Goal: Task Accomplishment & Management: Use online tool/utility

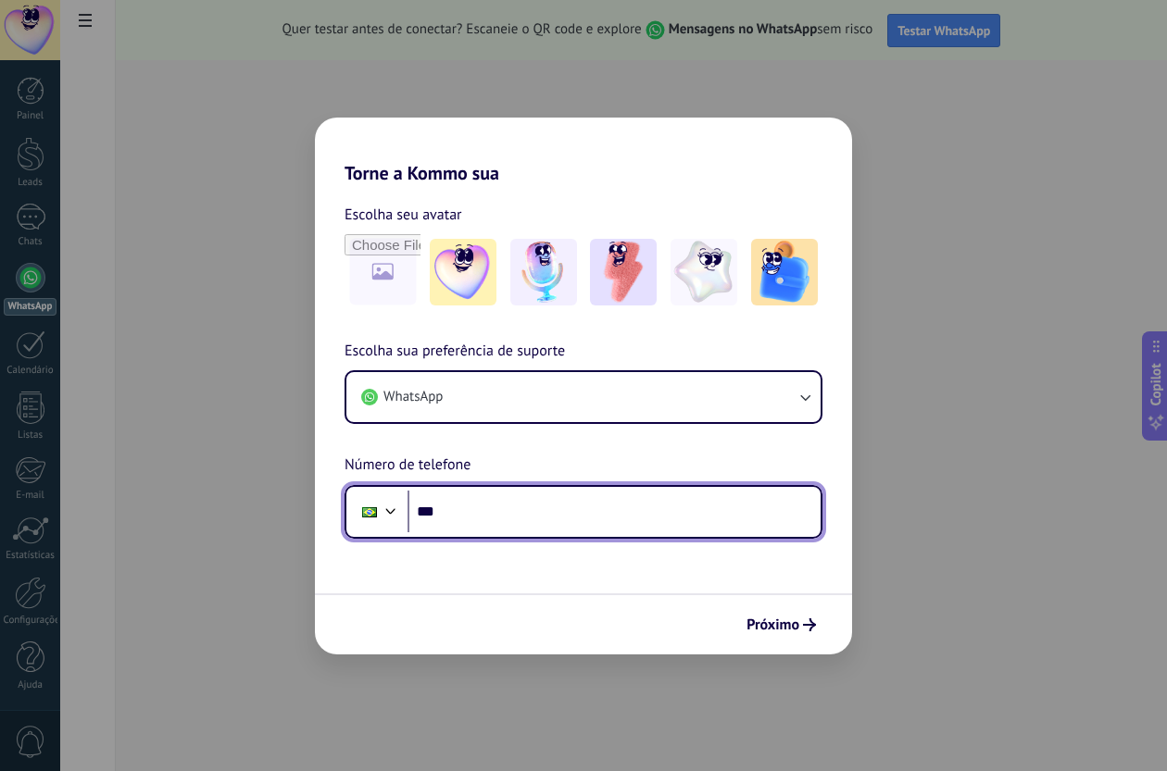
click at [497, 510] on input "***" at bounding box center [614, 512] width 413 height 43
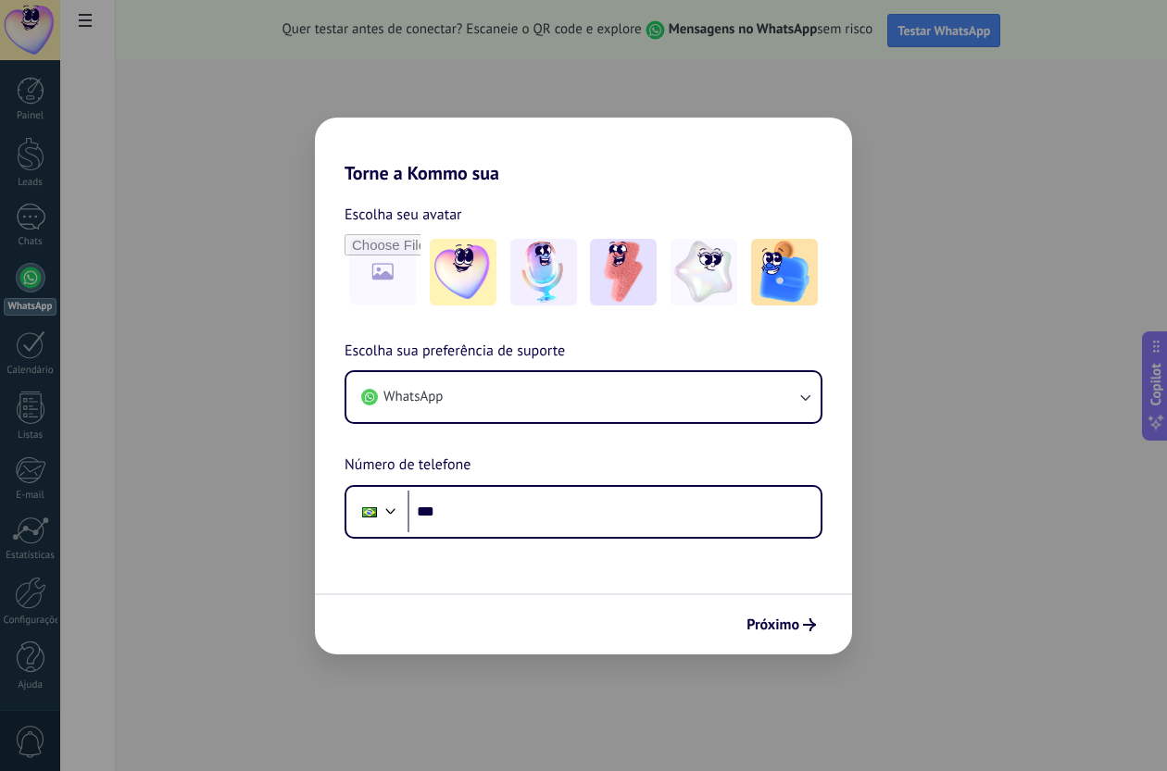
drag, startPoint x: 541, startPoint y: 444, endPoint x: 549, endPoint y: 449, distance: 10.0
click at [541, 443] on div "Escolha sua preferência de suporte WhatsApp Número de telefone Phone ***" at bounding box center [583, 439] width 537 height 199
click at [716, 291] on img at bounding box center [704, 272] width 67 height 67
click at [771, 619] on span "Próximo" at bounding box center [772, 625] width 53 height 13
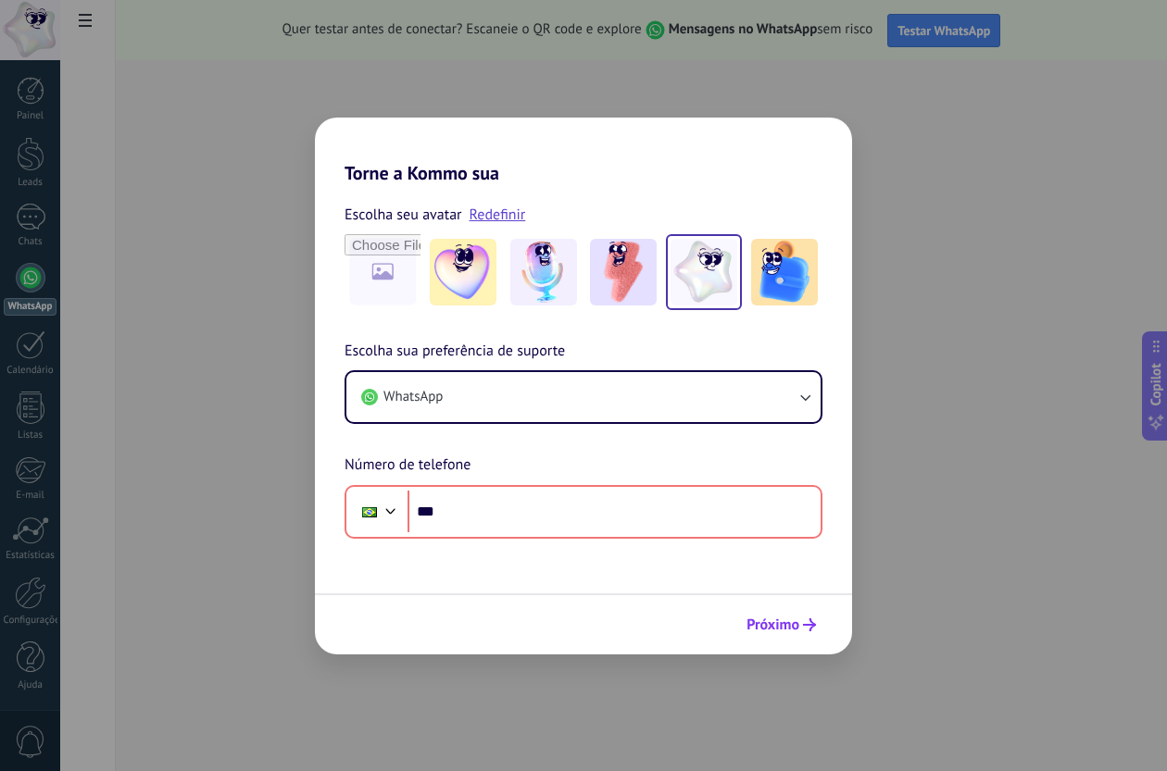
click at [771, 619] on span "Próximo" at bounding box center [772, 625] width 53 height 13
click at [876, 159] on div "Torne a Kommo sua Escolha seu avatar Redefinir Escolha sua preferência de supor…" at bounding box center [583, 385] width 1167 height 771
drag, startPoint x: 369, startPoint y: 109, endPoint x: 360, endPoint y: 131, distance: 22.9
click at [369, 111] on div "Torne a Kommo sua Escolha seu avatar Redefinir Escolha sua preferência de supor…" at bounding box center [583, 385] width 1167 height 771
click at [104, 319] on div "Torne a Kommo sua Escolha seu avatar Redefinir Escolha sua preferência de supor…" at bounding box center [583, 385] width 1167 height 771
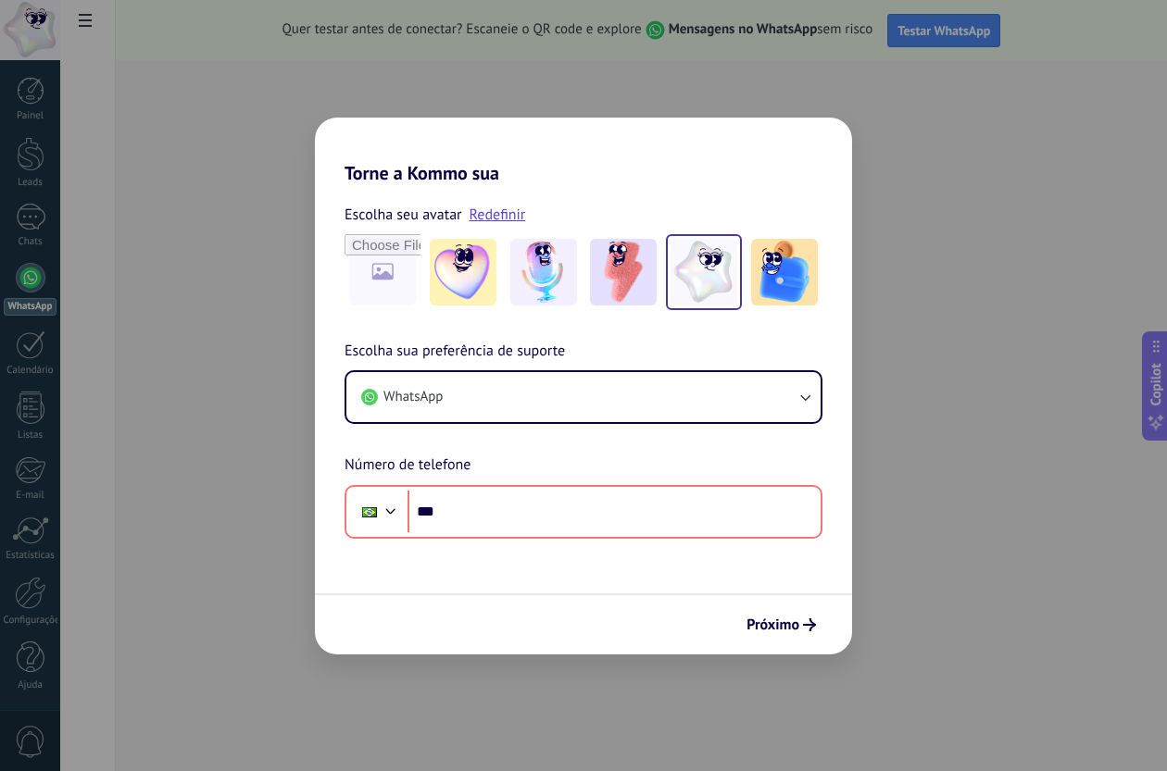
click at [41, 332] on div "Torne a Kommo sua Escolha seu avatar Redefinir Escolha sua preferência de supor…" at bounding box center [583, 385] width 1167 height 771
drag, startPoint x: 42, startPoint y: 345, endPoint x: 343, endPoint y: 447, distance: 317.8
click at [56, 347] on div "Torne a Kommo sua Escolha seu avatar Redefinir Escolha sua preferência de supor…" at bounding box center [583, 385] width 1167 height 771
click at [756, 635] on button "Próximo" at bounding box center [781, 624] width 86 height 31
click at [611, 444] on div "Escolha sua preferência de suporte WhatsApp Número de telefone Phone ***" at bounding box center [583, 439] width 537 height 199
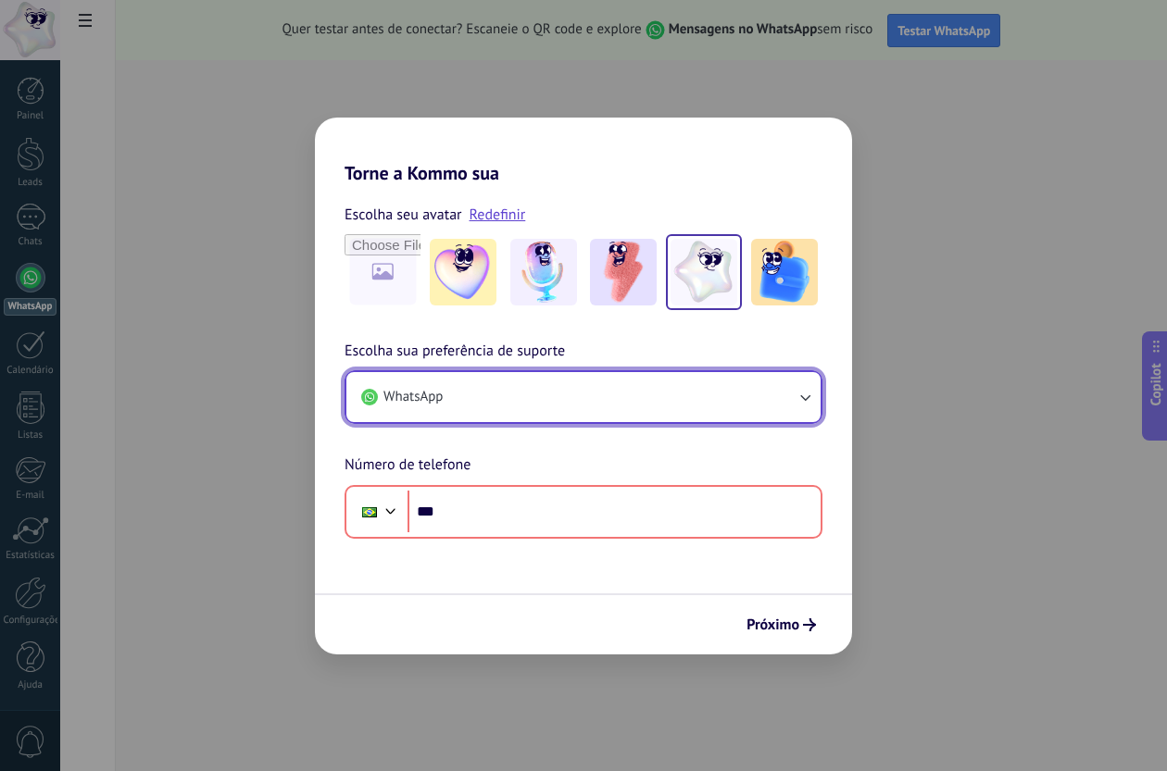
click at [596, 382] on button "WhatsApp" at bounding box center [583, 397] width 474 height 50
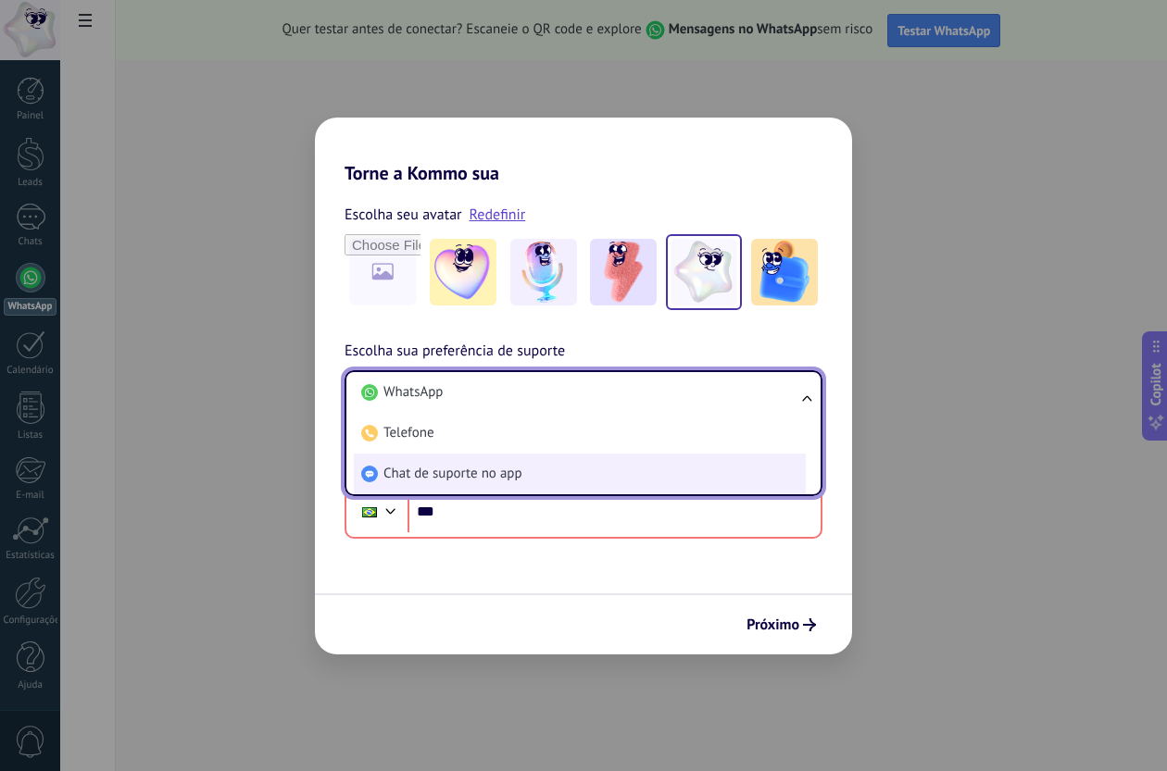
click at [571, 479] on li "Chat de suporte no app" at bounding box center [580, 474] width 452 height 41
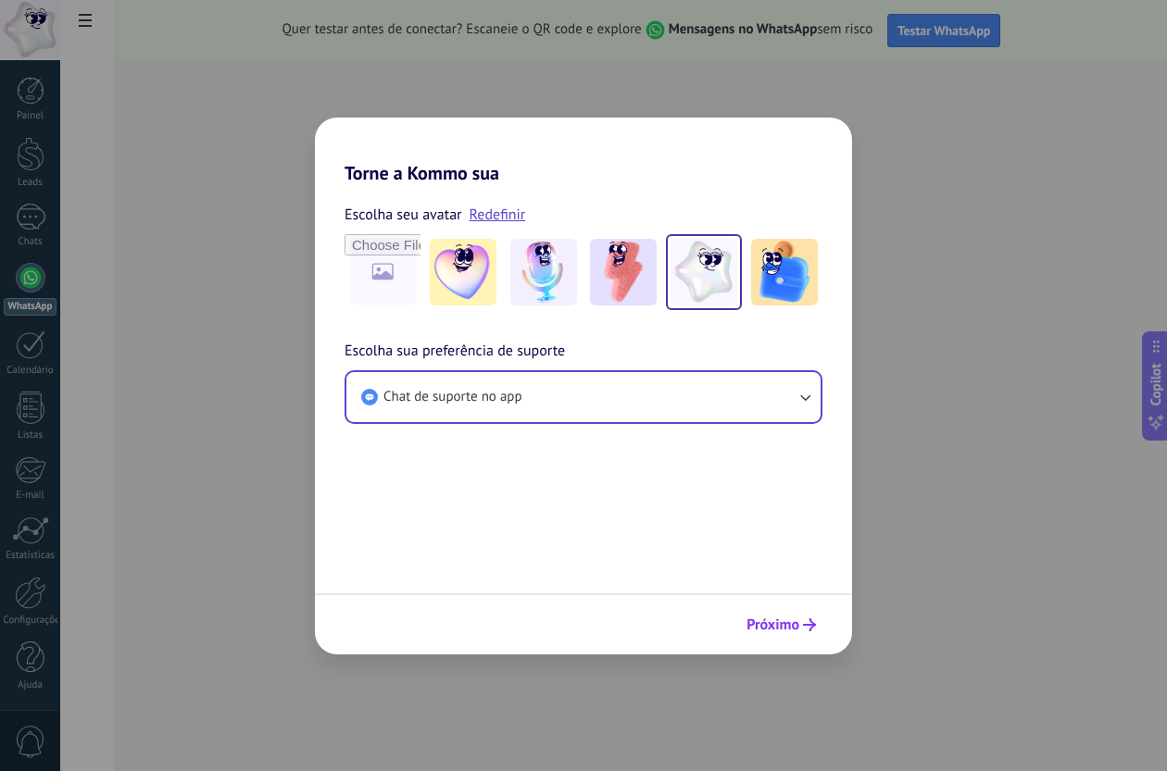
click at [786, 619] on span "Próximo" at bounding box center [772, 625] width 53 height 13
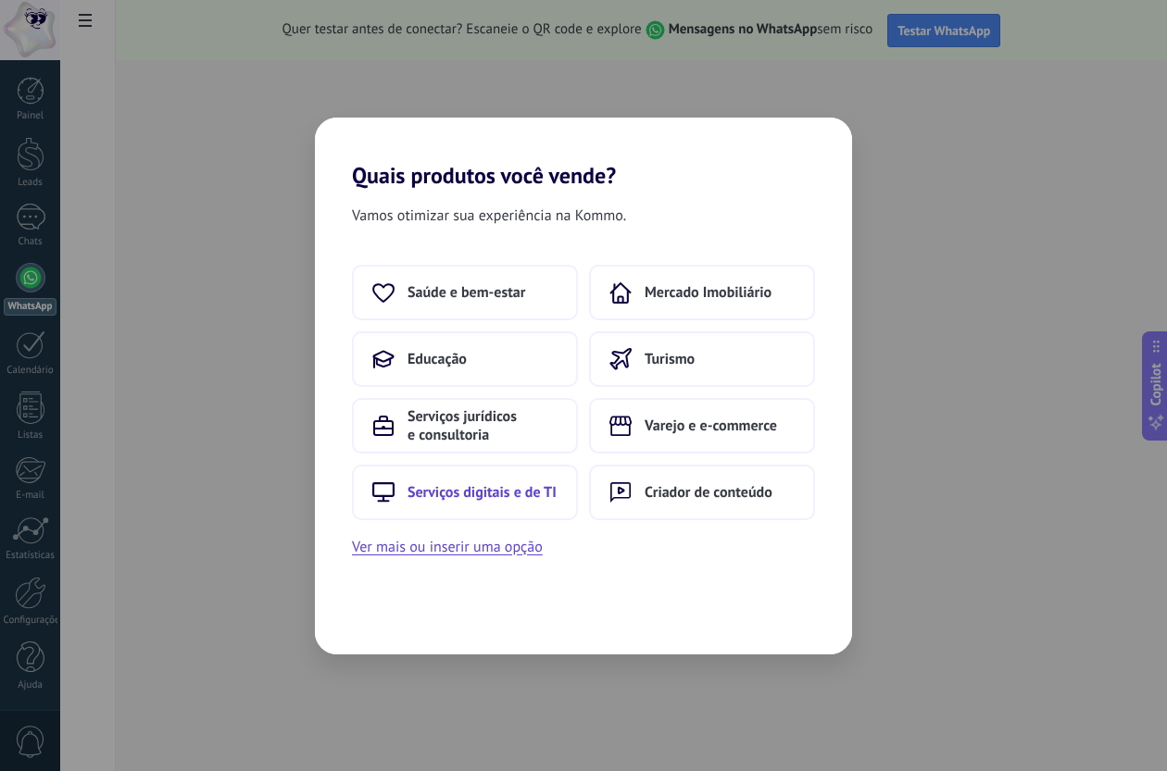
click at [532, 491] on span "Serviços digitais e de TI" at bounding box center [482, 492] width 149 height 19
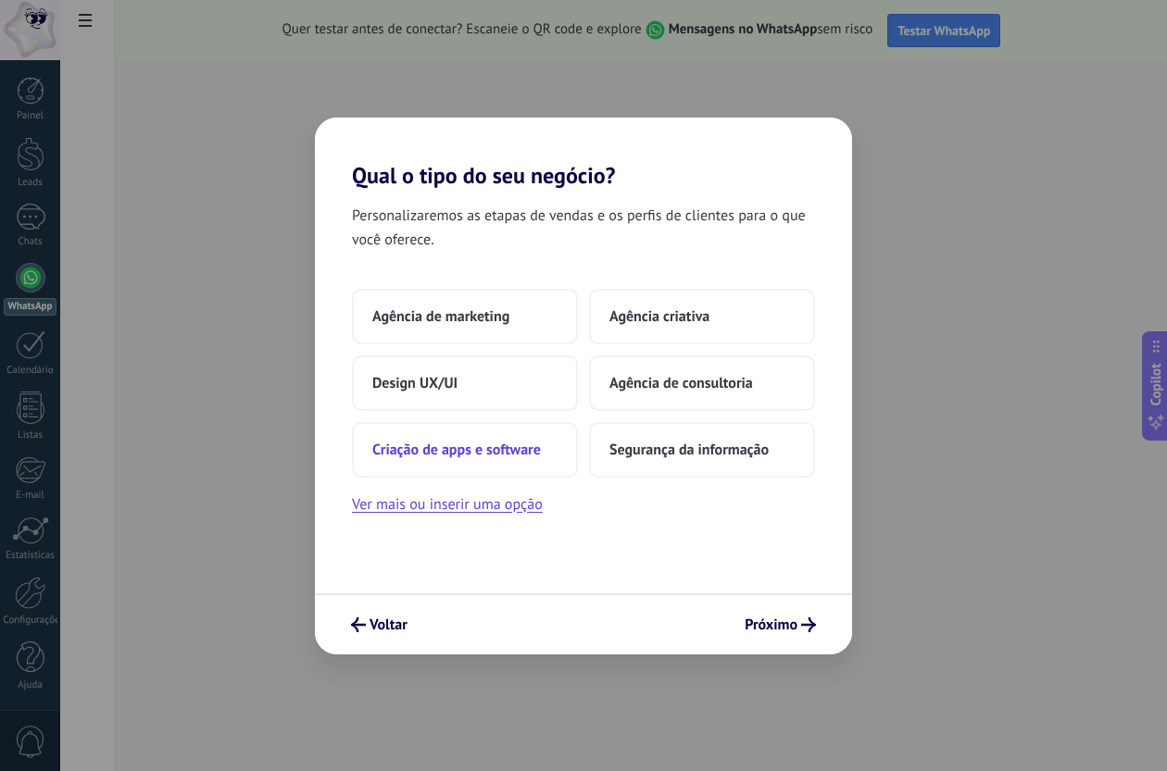
click at [564, 462] on button "Criação de apps e software" at bounding box center [465, 450] width 226 height 56
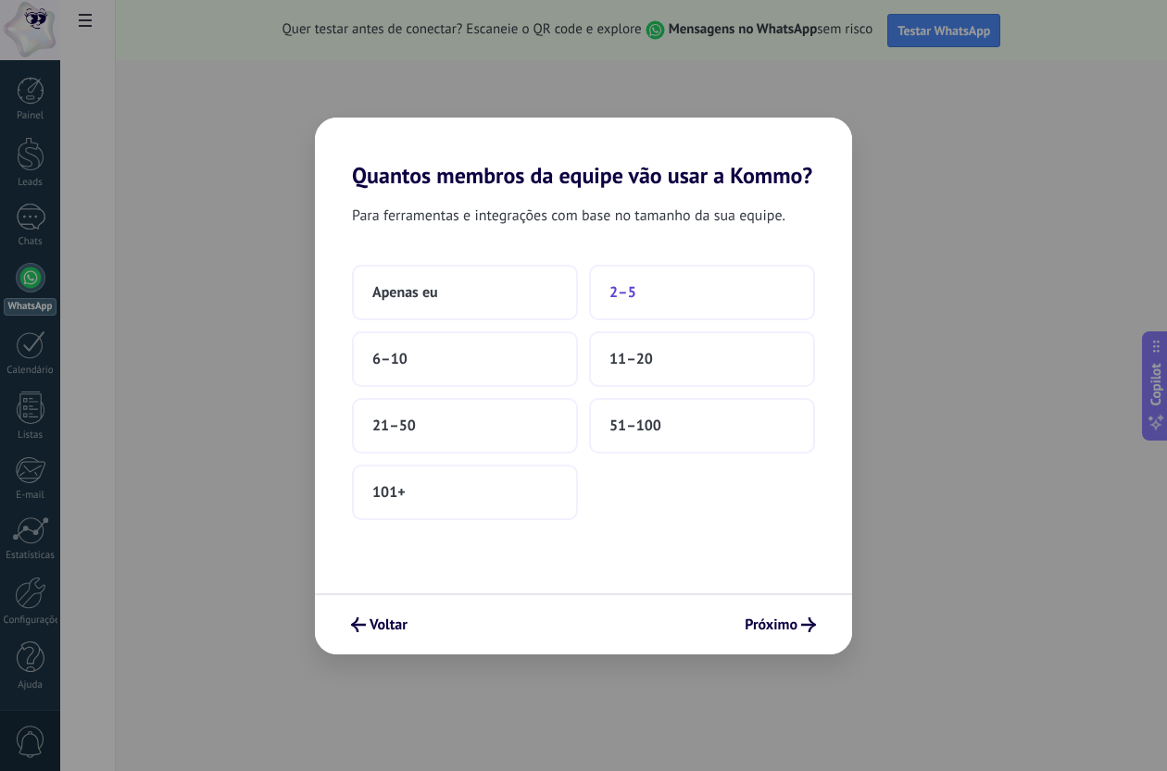
click at [616, 311] on button "2–5" at bounding box center [702, 293] width 226 height 56
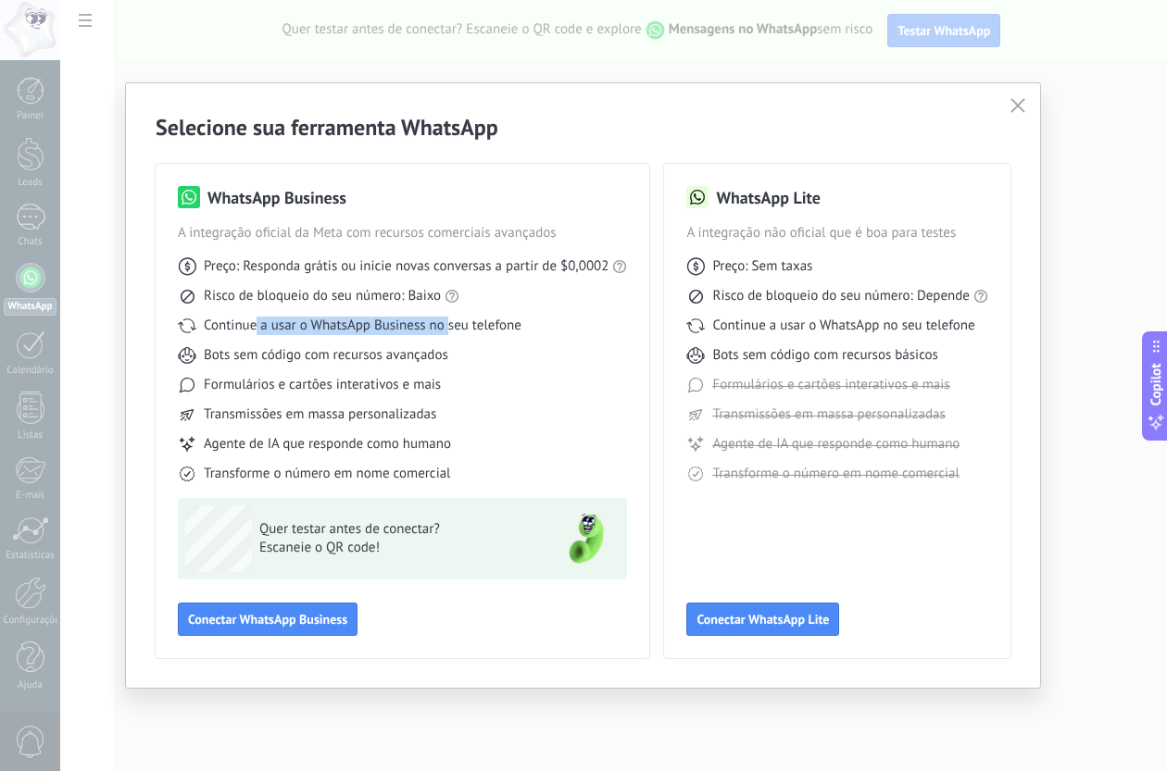
drag, startPoint x: 256, startPoint y: 324, endPoint x: 479, endPoint y: 321, distance: 223.2
click at [462, 321] on span "Continue a usar o WhatsApp Business no seu telefone" at bounding box center [363, 326] width 318 height 19
click at [484, 321] on span "Continue a usar o WhatsApp Business no seu telefone" at bounding box center [363, 326] width 318 height 19
click at [790, 631] on button "Conectar WhatsApp Lite" at bounding box center [762, 619] width 153 height 33
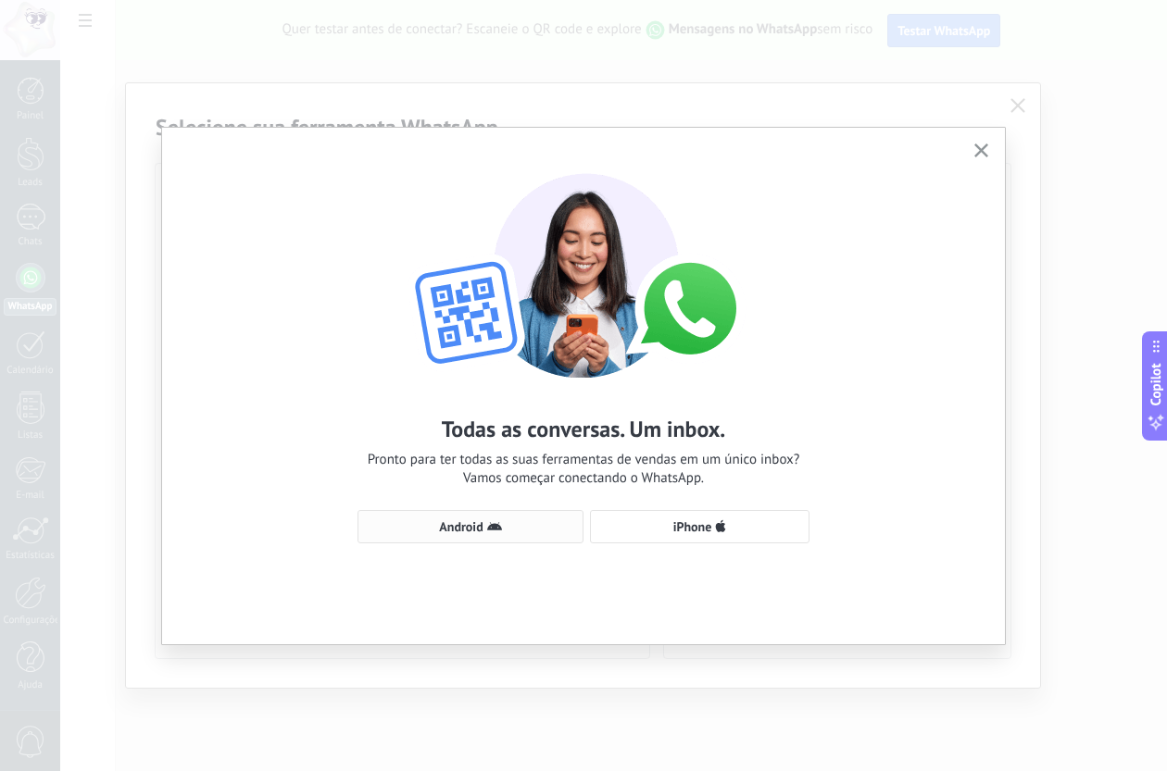
click at [484, 534] on button "Android" at bounding box center [470, 526] width 226 height 33
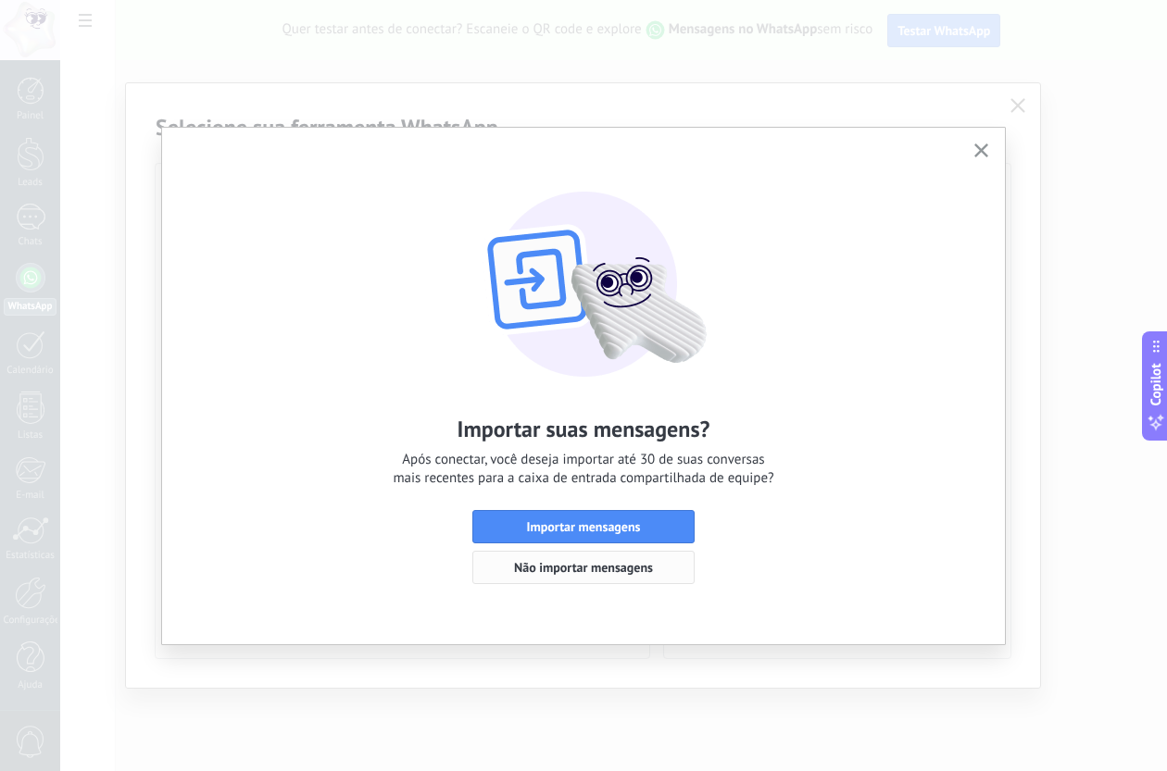
click at [651, 561] on span "Não importar mensagens" at bounding box center [583, 567] width 139 height 13
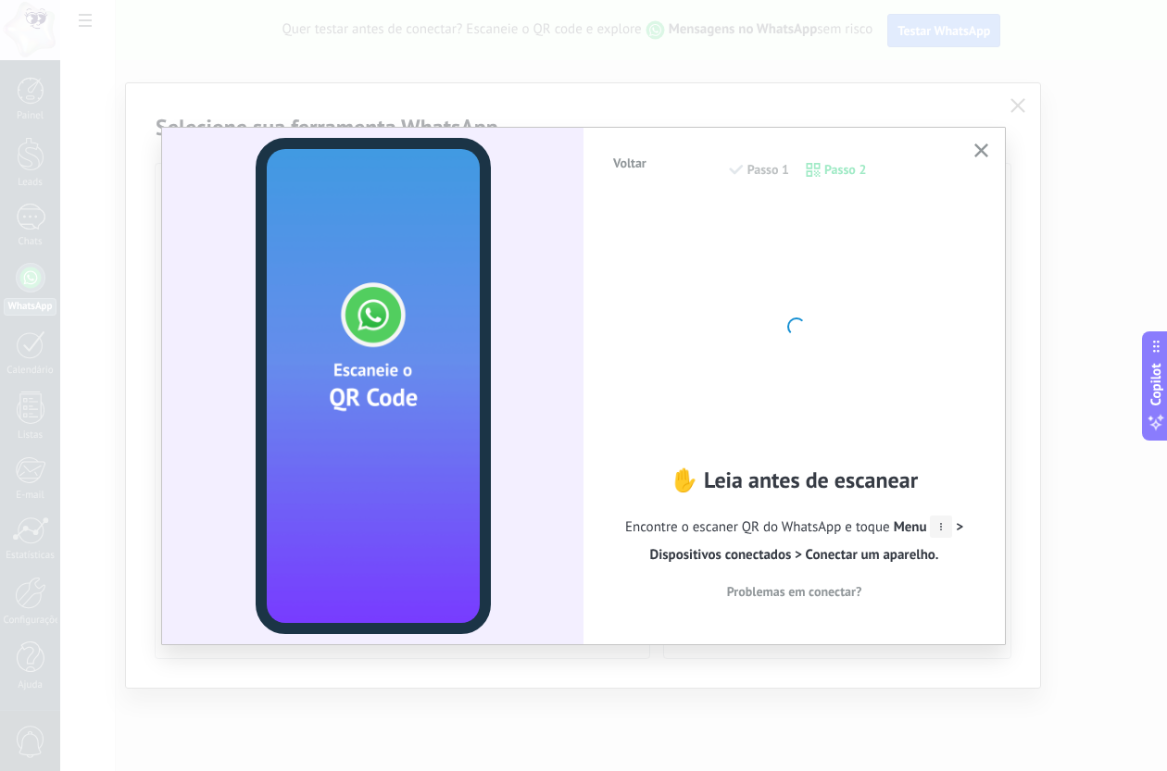
click at [977, 155] on use "button" at bounding box center [981, 151] width 14 height 14
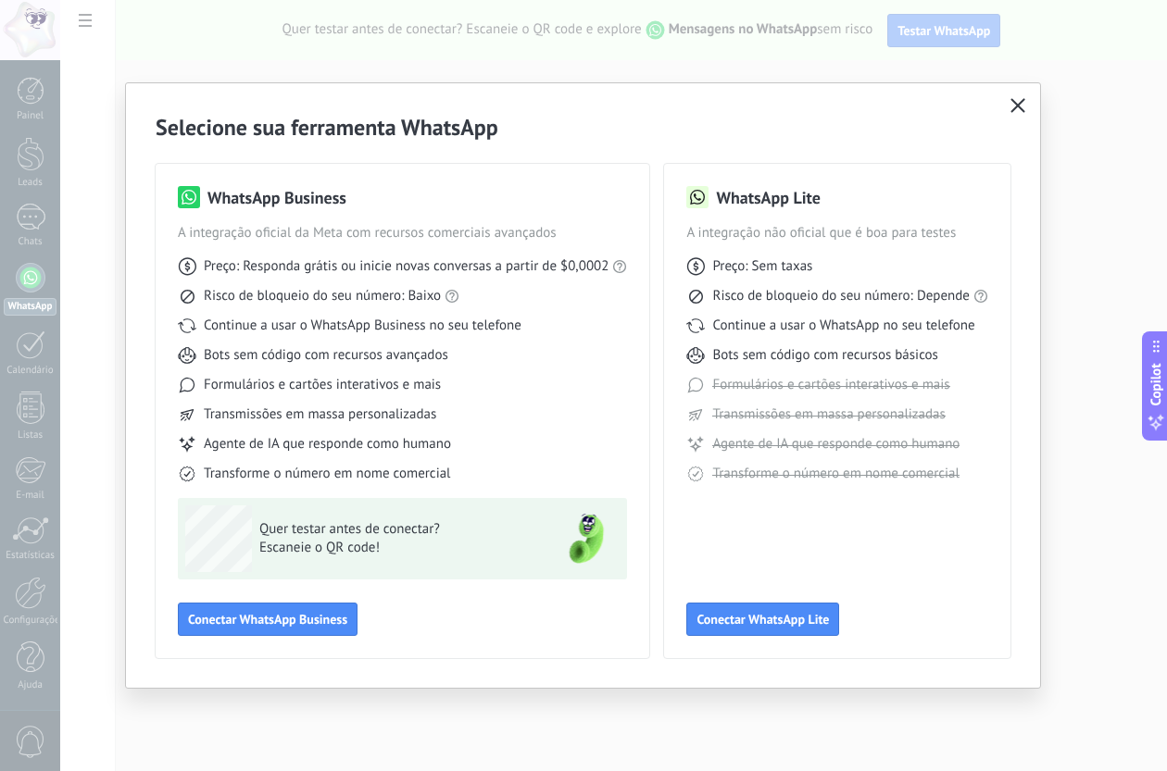
click at [1004, 113] on h2 "Selecione sua ferramenta WhatsApp" at bounding box center [583, 127] width 855 height 29
click at [1027, 105] on button "button" at bounding box center [1018, 107] width 24 height 26
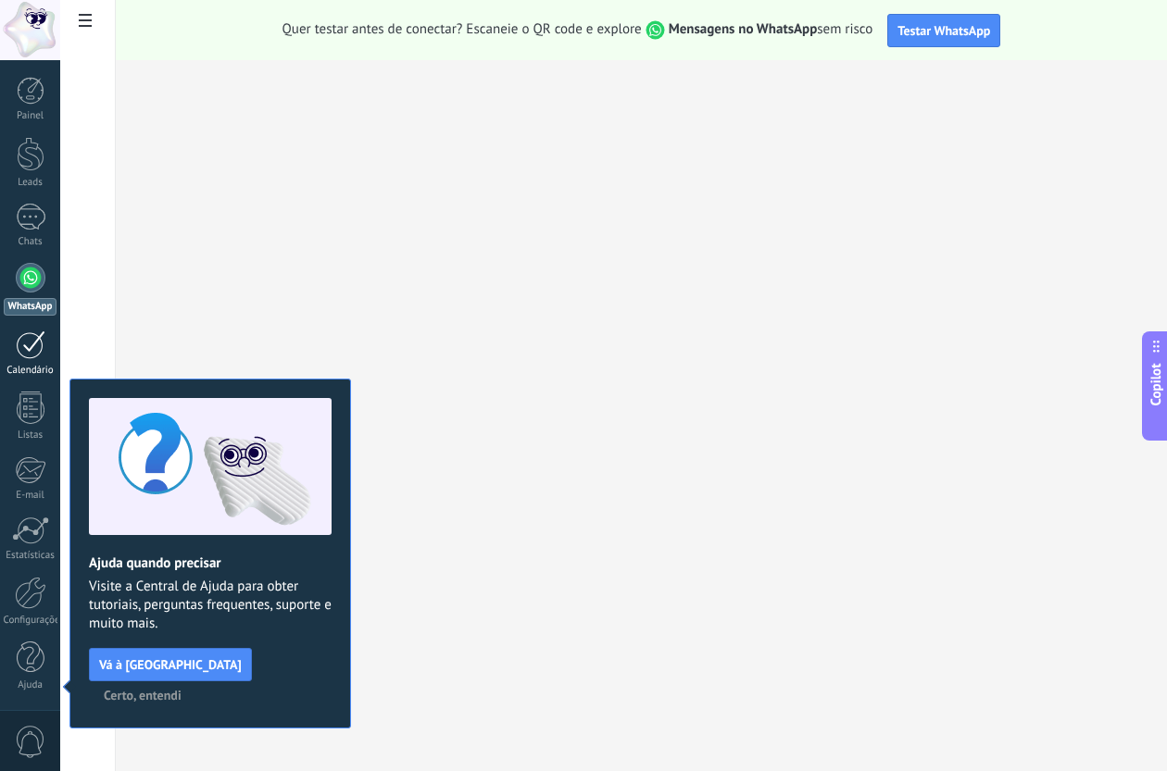
click at [32, 349] on div at bounding box center [31, 345] width 30 height 29
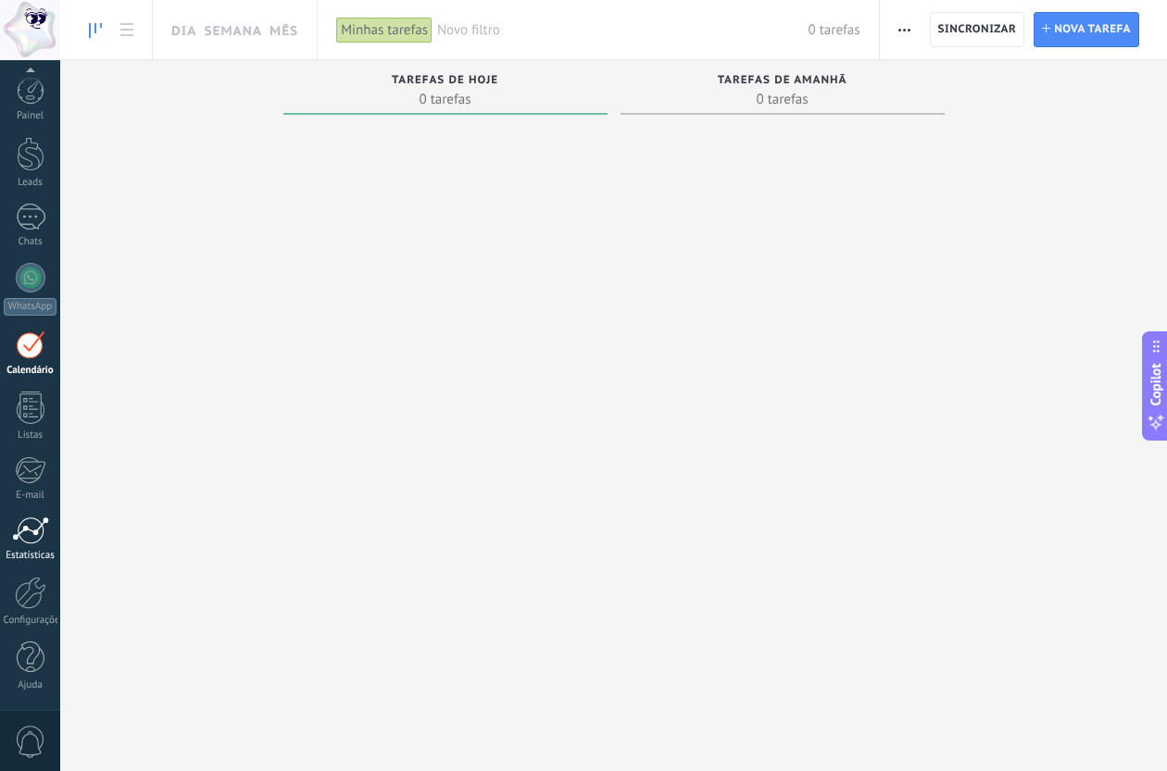
click at [36, 530] on div at bounding box center [30, 531] width 37 height 28
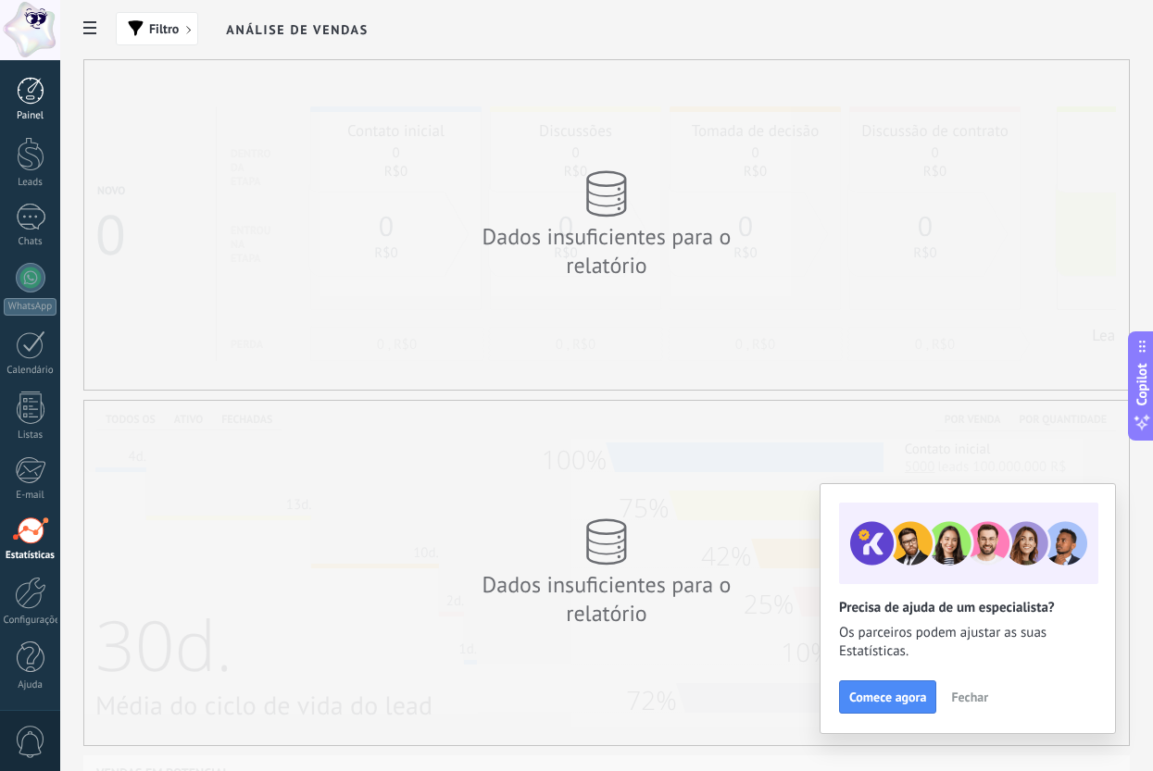
click at [31, 107] on link "Painel" at bounding box center [30, 99] width 60 height 45
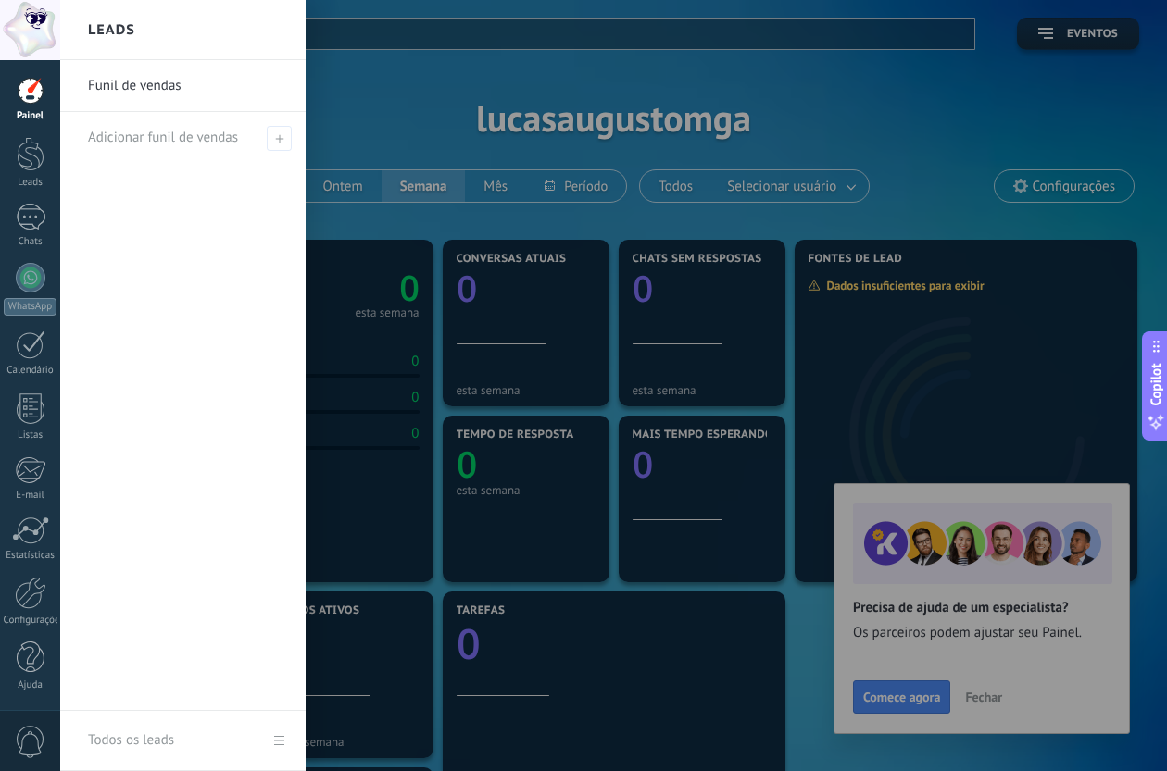
click at [981, 702] on div at bounding box center [643, 385] width 1167 height 771
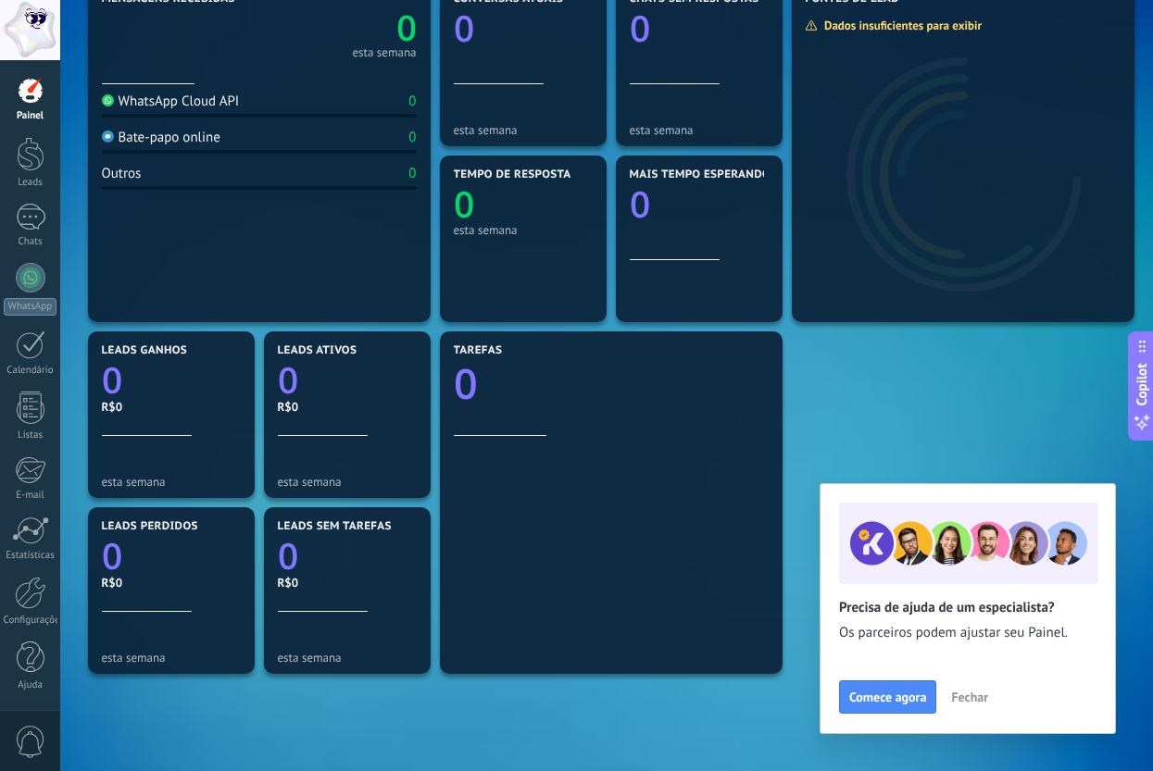
scroll to position [394, 0]
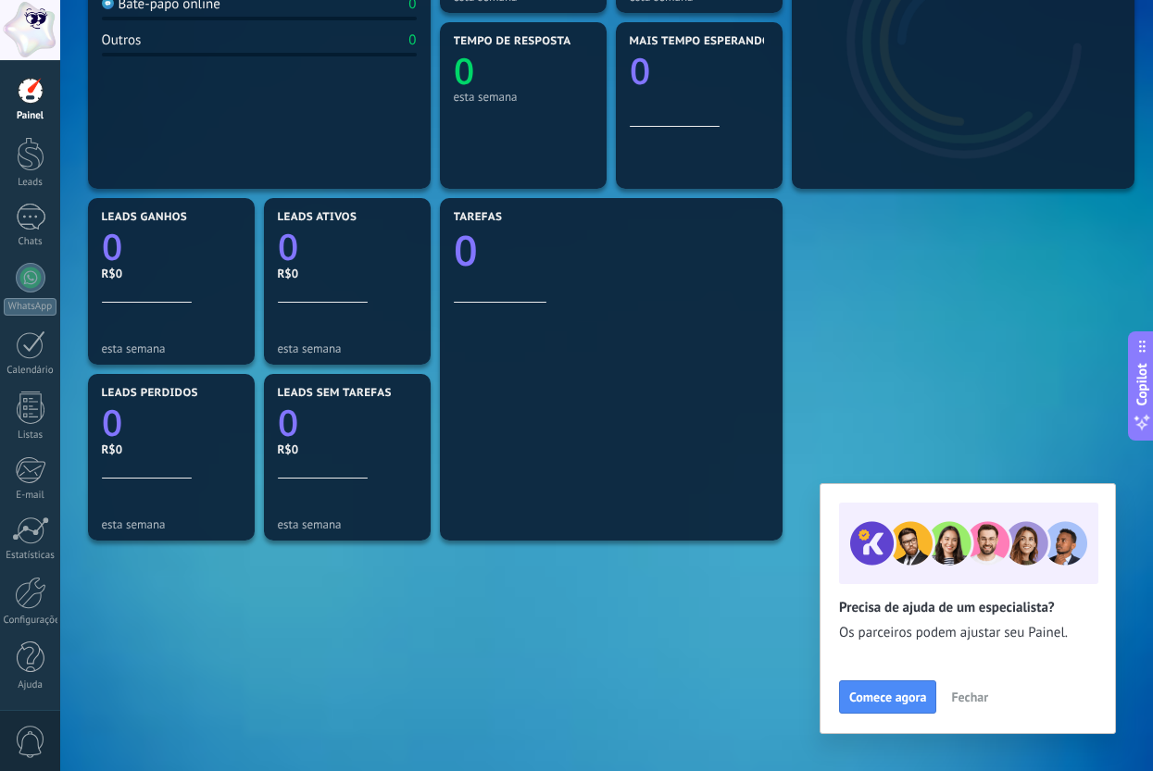
click at [992, 697] on button "Fechar" at bounding box center [970, 697] width 54 height 28
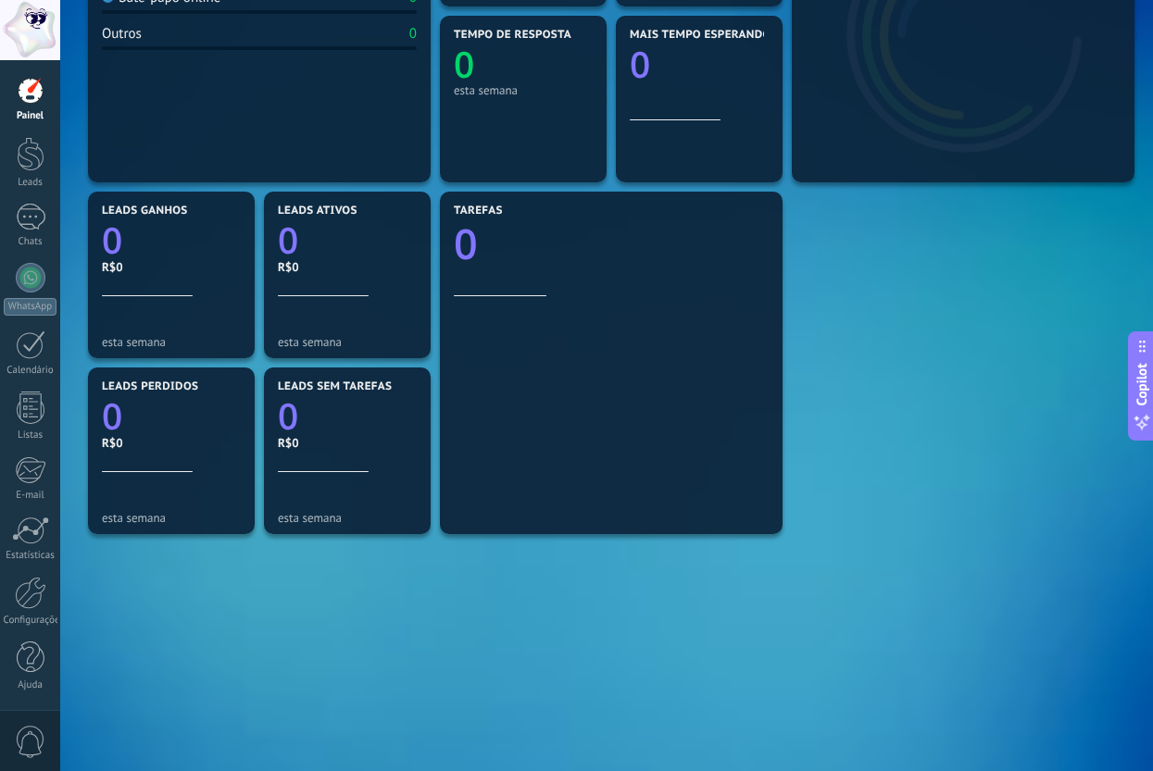
scroll to position [24, 0]
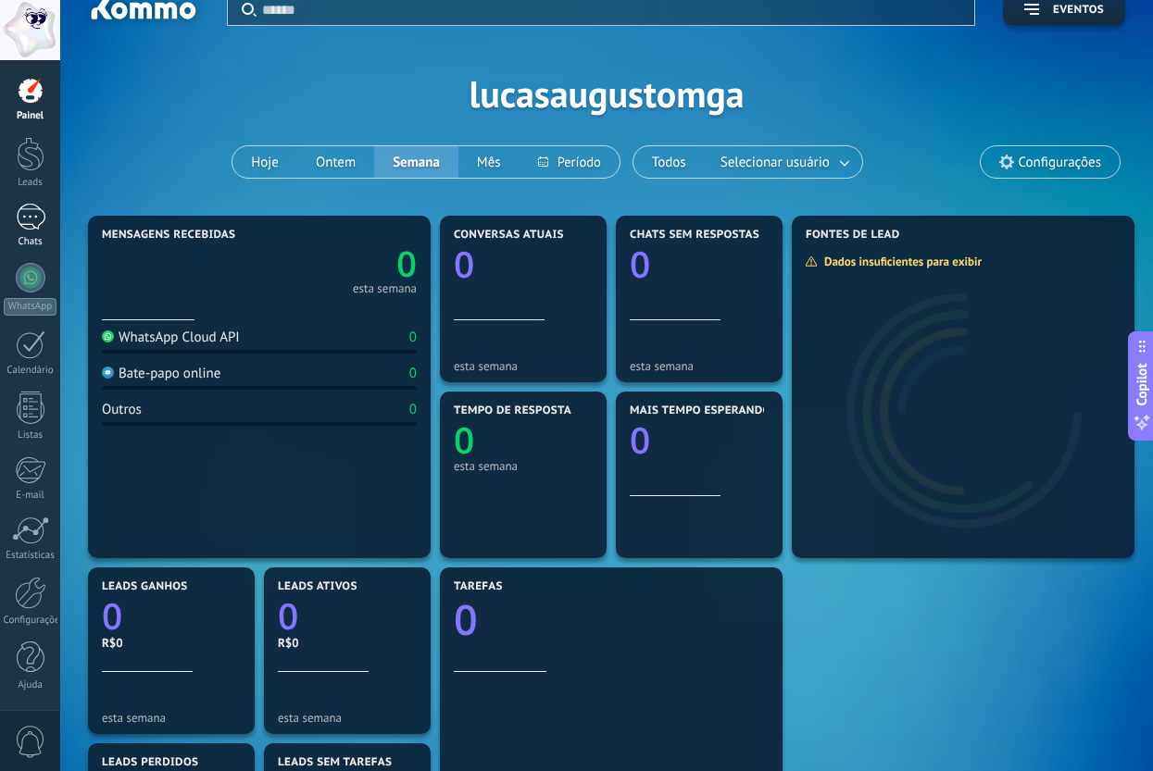
click at [23, 204] on div at bounding box center [31, 217] width 30 height 27
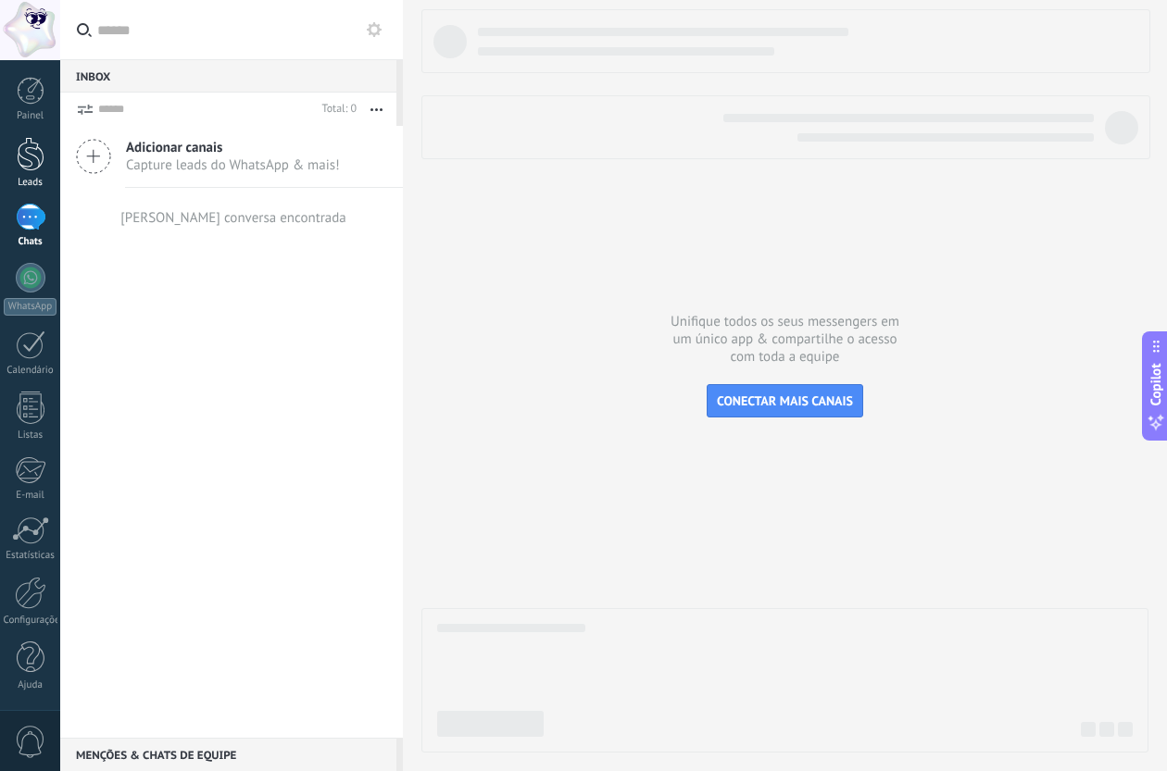
click at [32, 172] on link "Leads" at bounding box center [30, 163] width 60 height 52
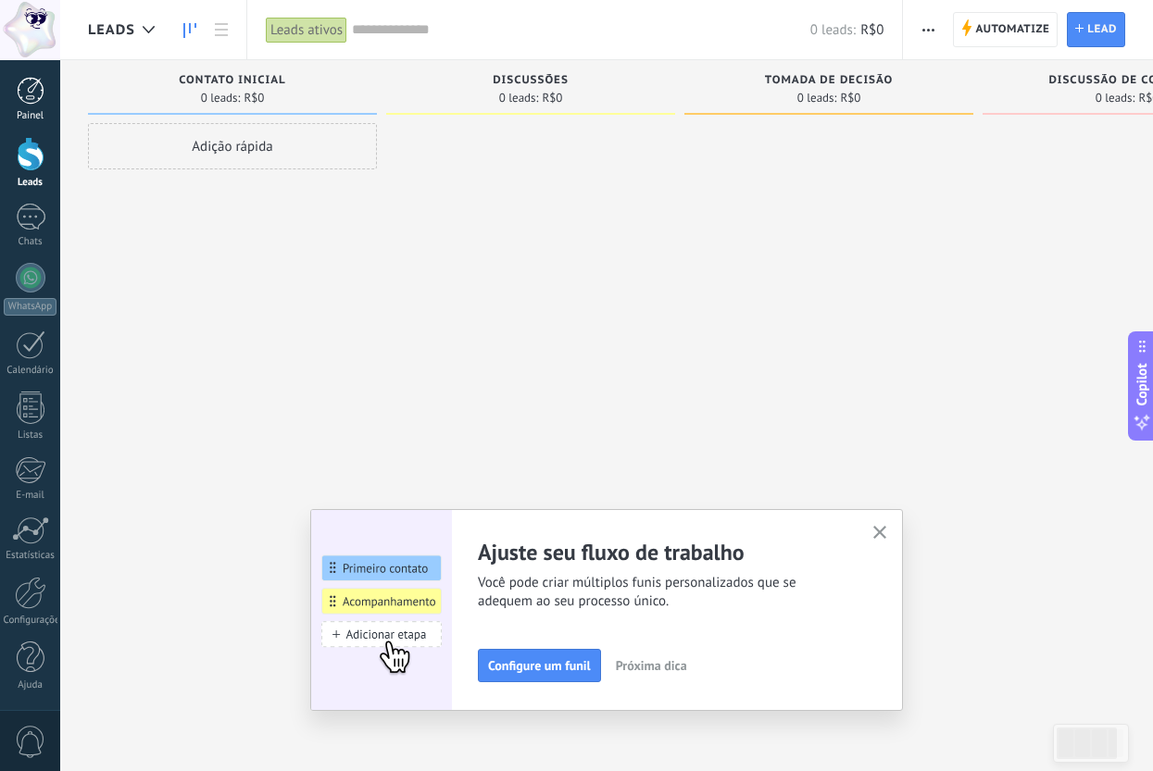
click at [39, 83] on div at bounding box center [31, 91] width 28 height 28
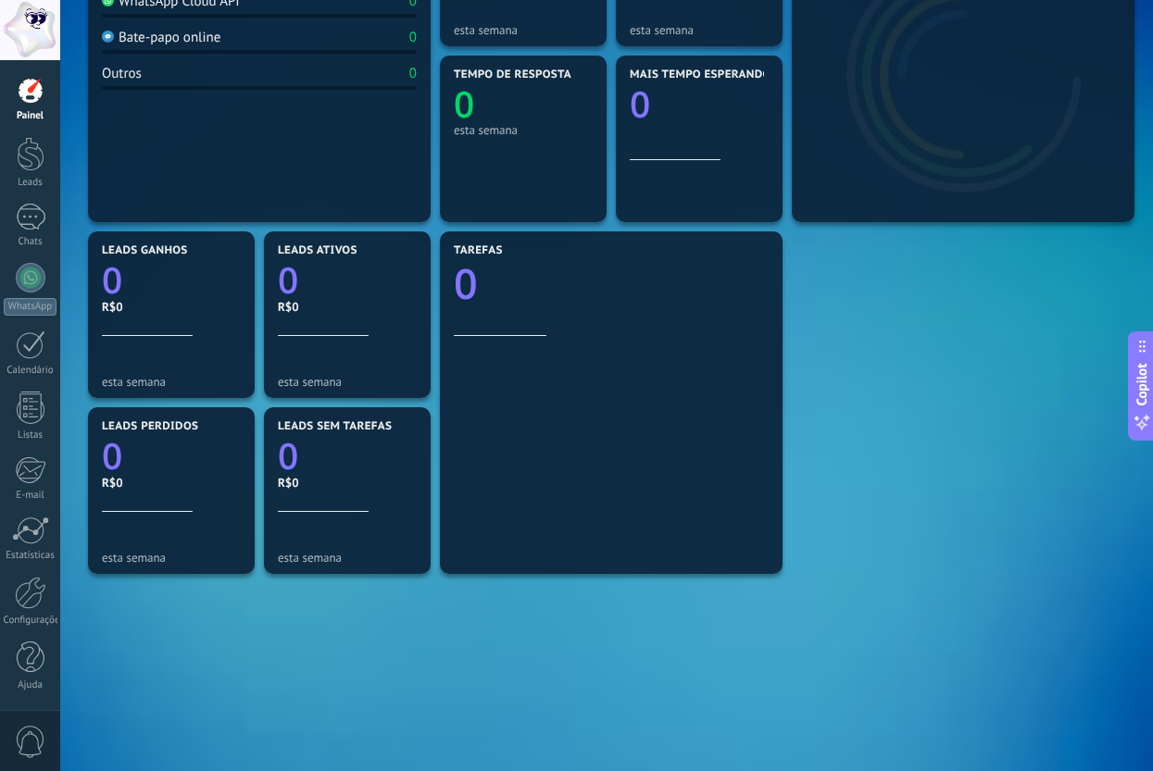
scroll to position [400, 0]
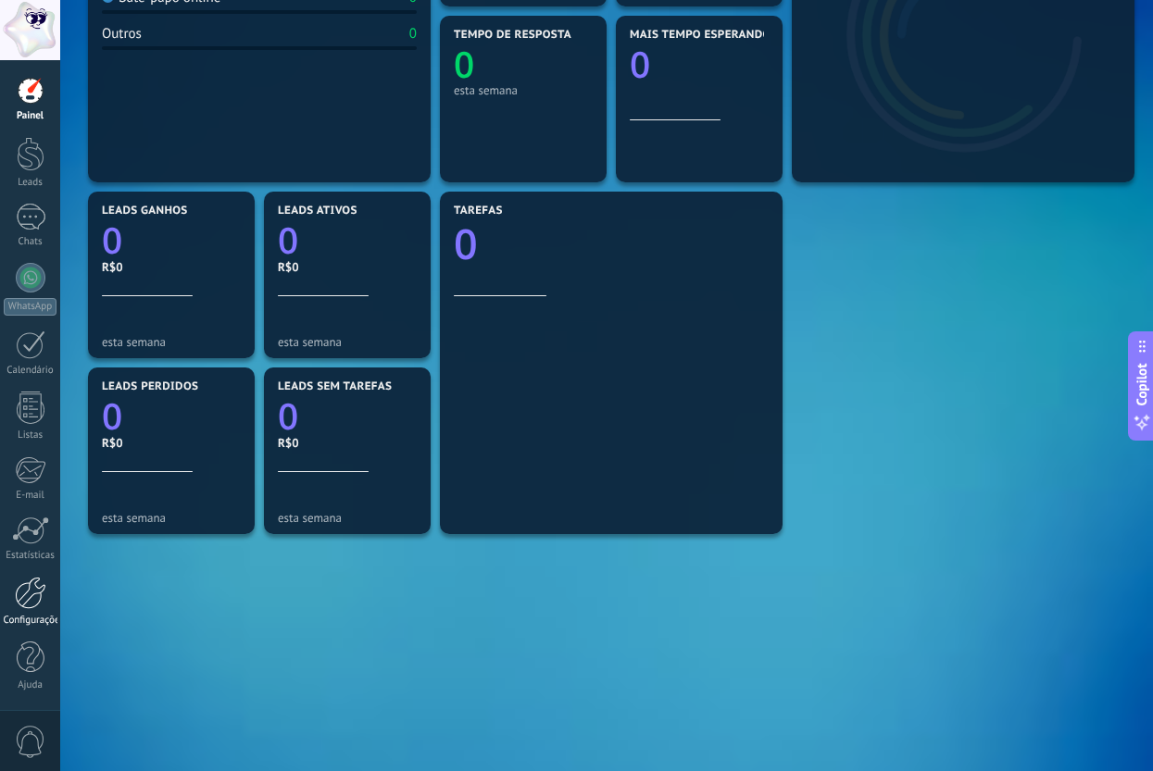
click at [37, 599] on div at bounding box center [30, 593] width 31 height 32
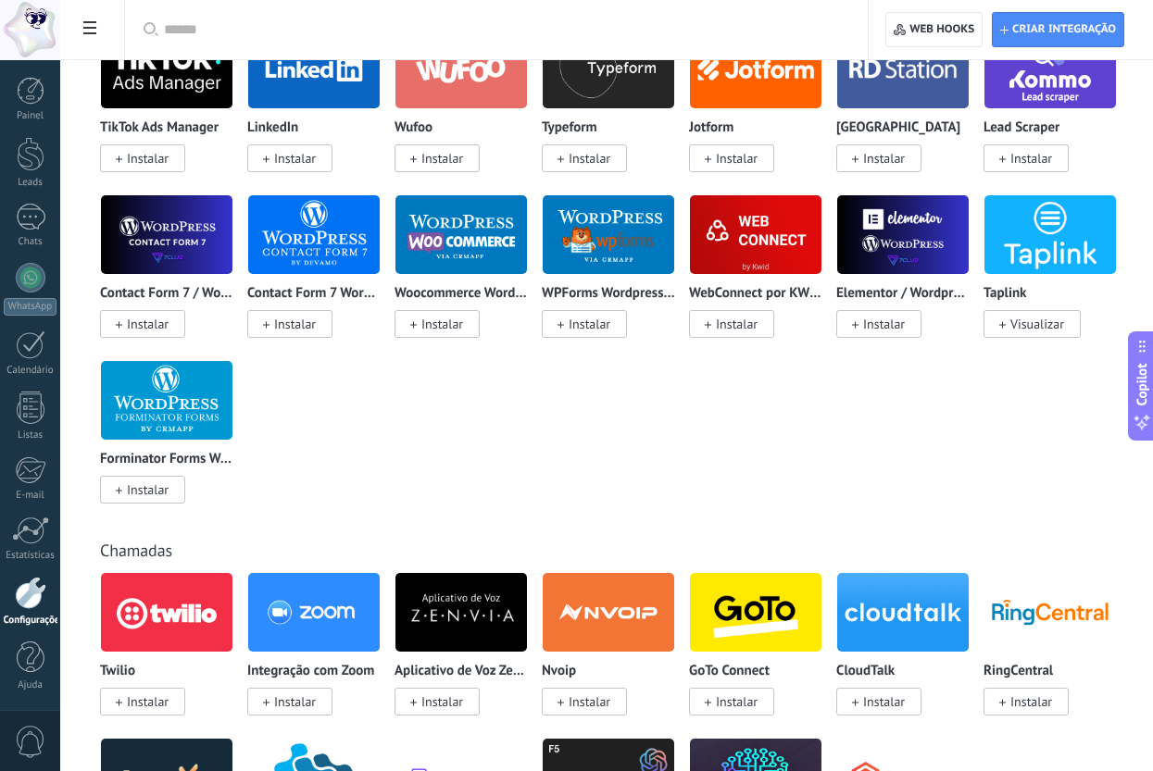
scroll to position [1277, 0]
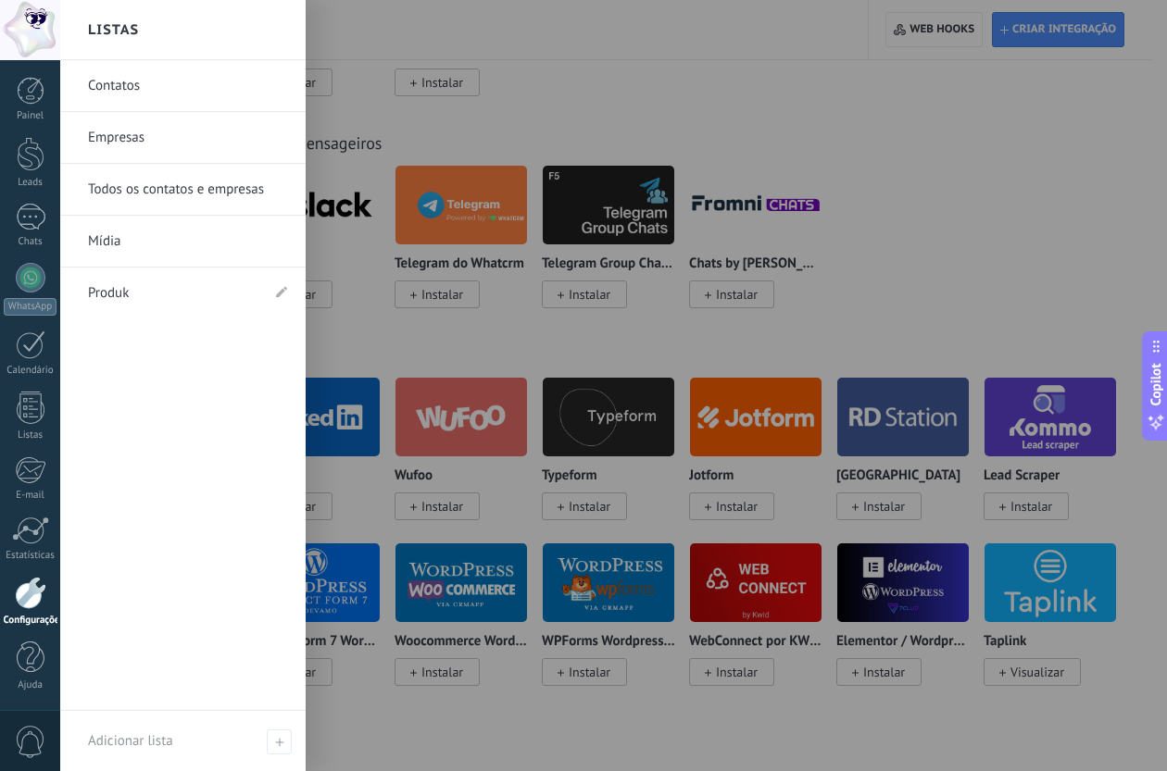
click at [109, 147] on link "Empresas" at bounding box center [187, 138] width 199 height 52
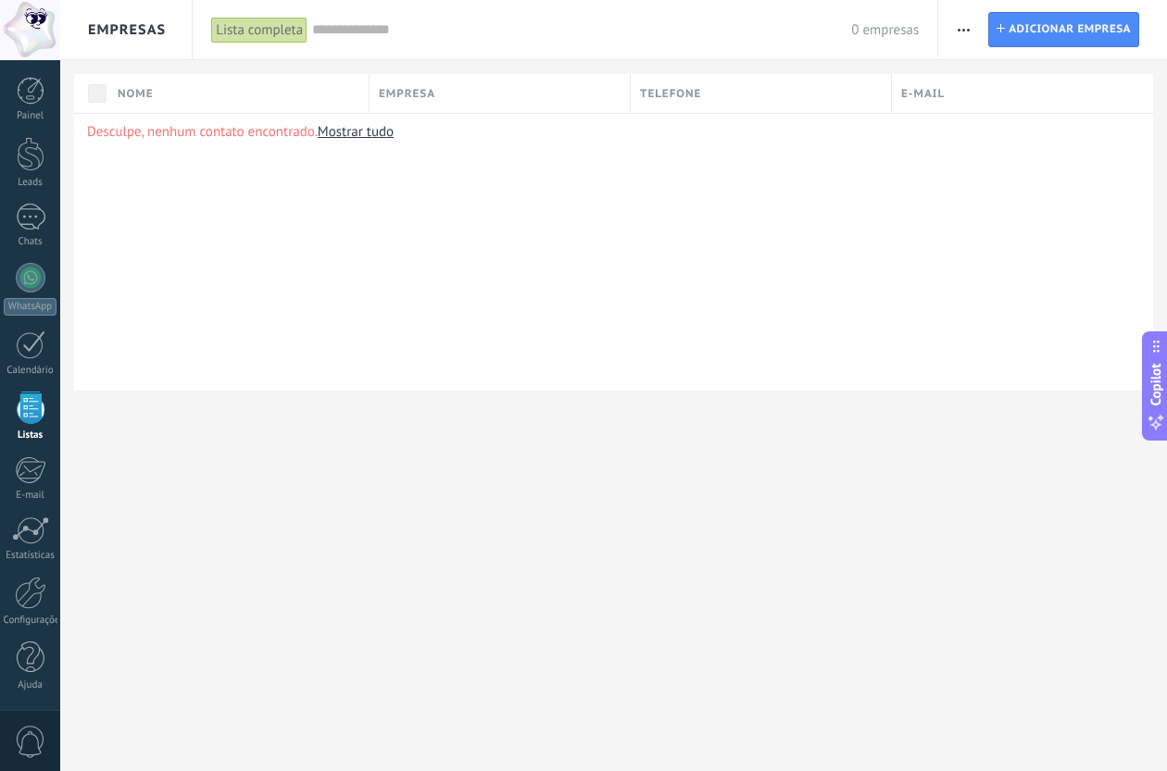
click at [43, 124] on div "Painel Leads Chats WhatsApp Clientes" at bounding box center [30, 393] width 60 height 633
click at [40, 95] on div at bounding box center [31, 91] width 28 height 28
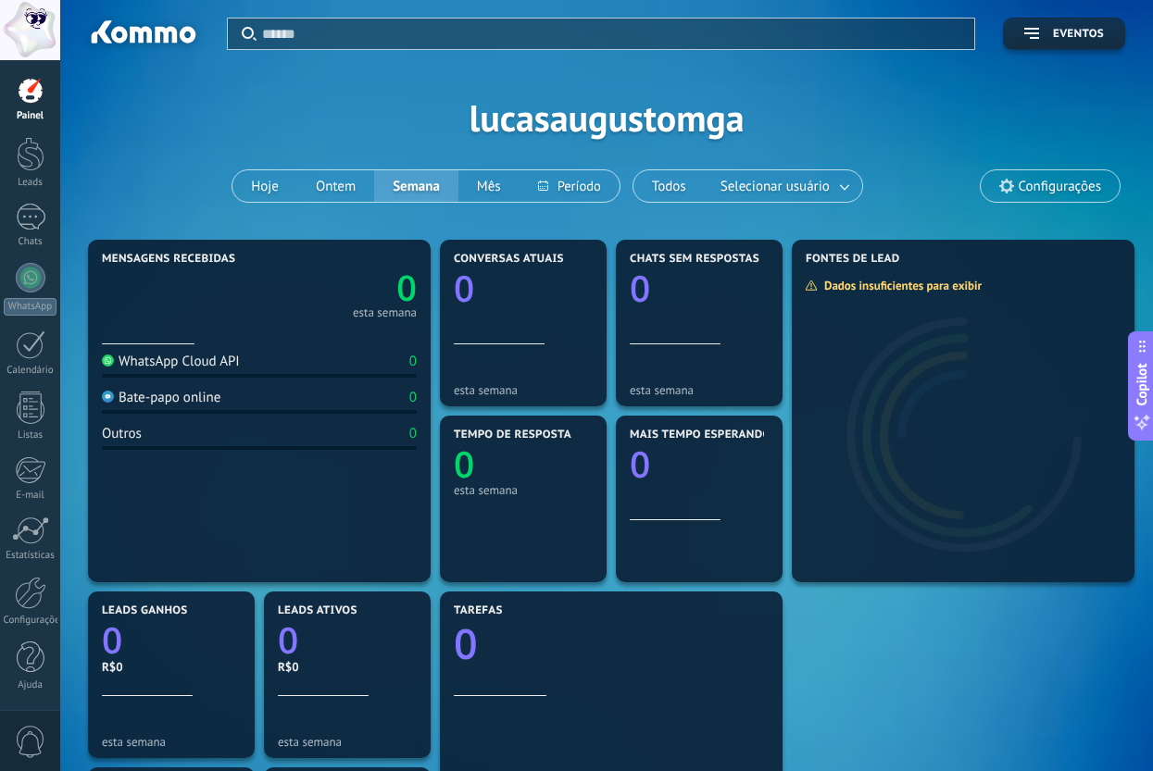
click at [672, 36] on input "text" at bounding box center [612, 33] width 701 height 19
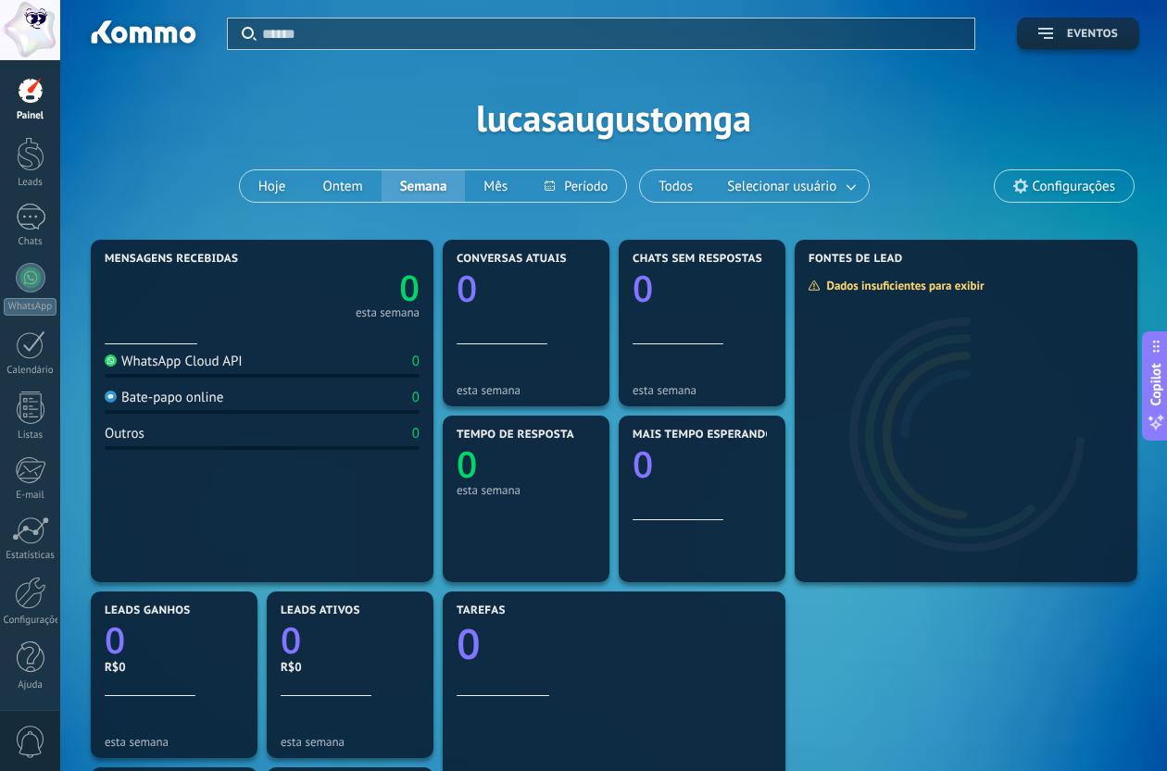
click at [1067, 36] on span "Eventos" at bounding box center [1092, 34] width 51 height 13
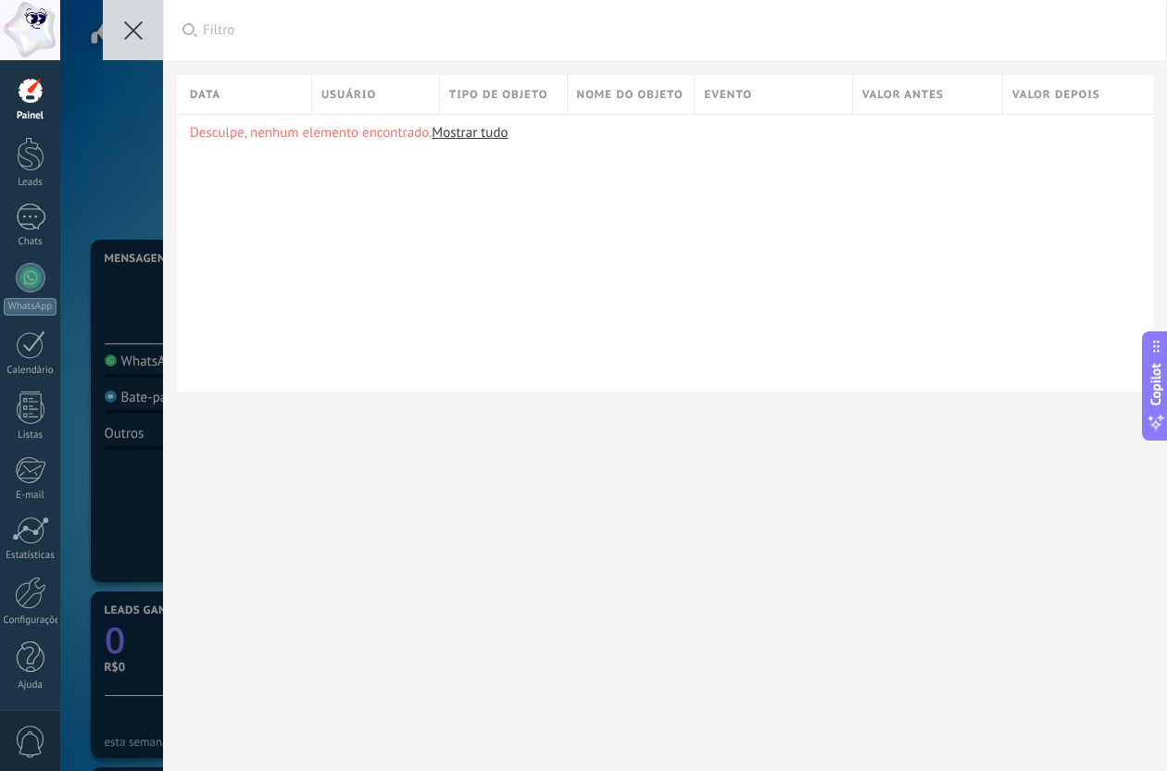
click at [393, 94] on div "Usuário" at bounding box center [375, 94] width 127 height 39
click at [503, 93] on div at bounding box center [583, 56] width 1167 height 113
click at [154, 26] on button at bounding box center [133, 30] width 60 height 60
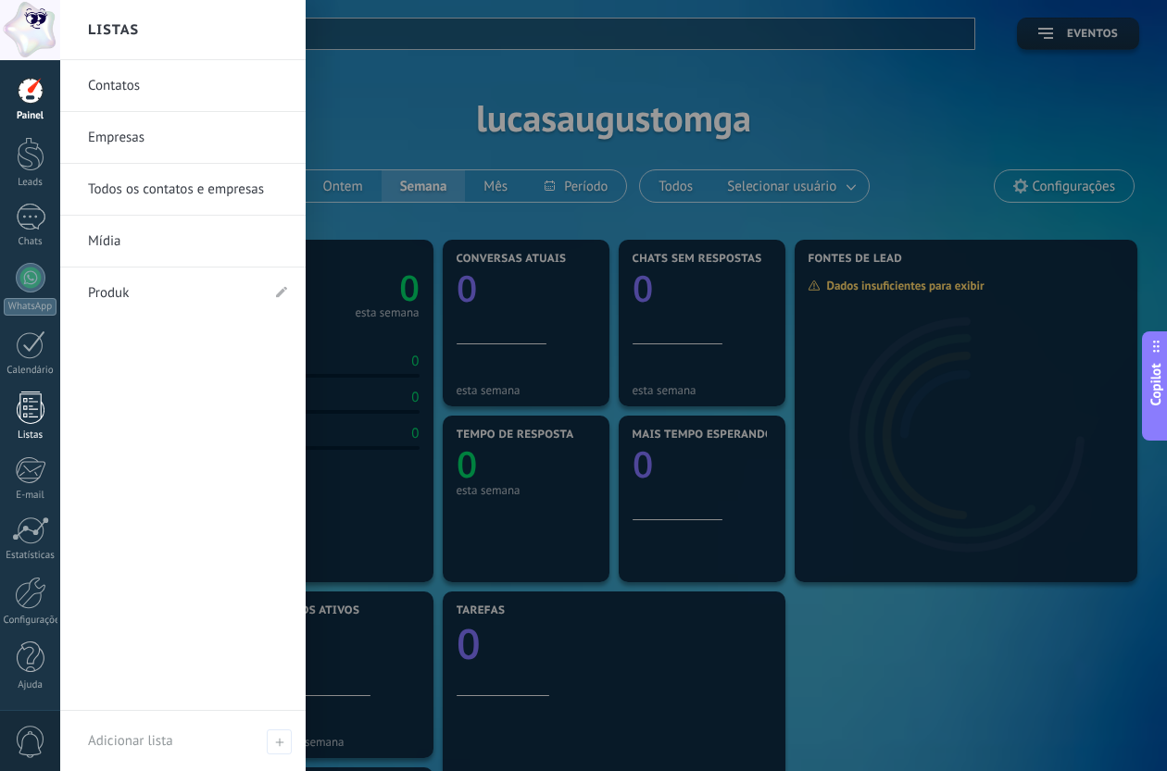
click at [25, 420] on div at bounding box center [31, 408] width 28 height 32
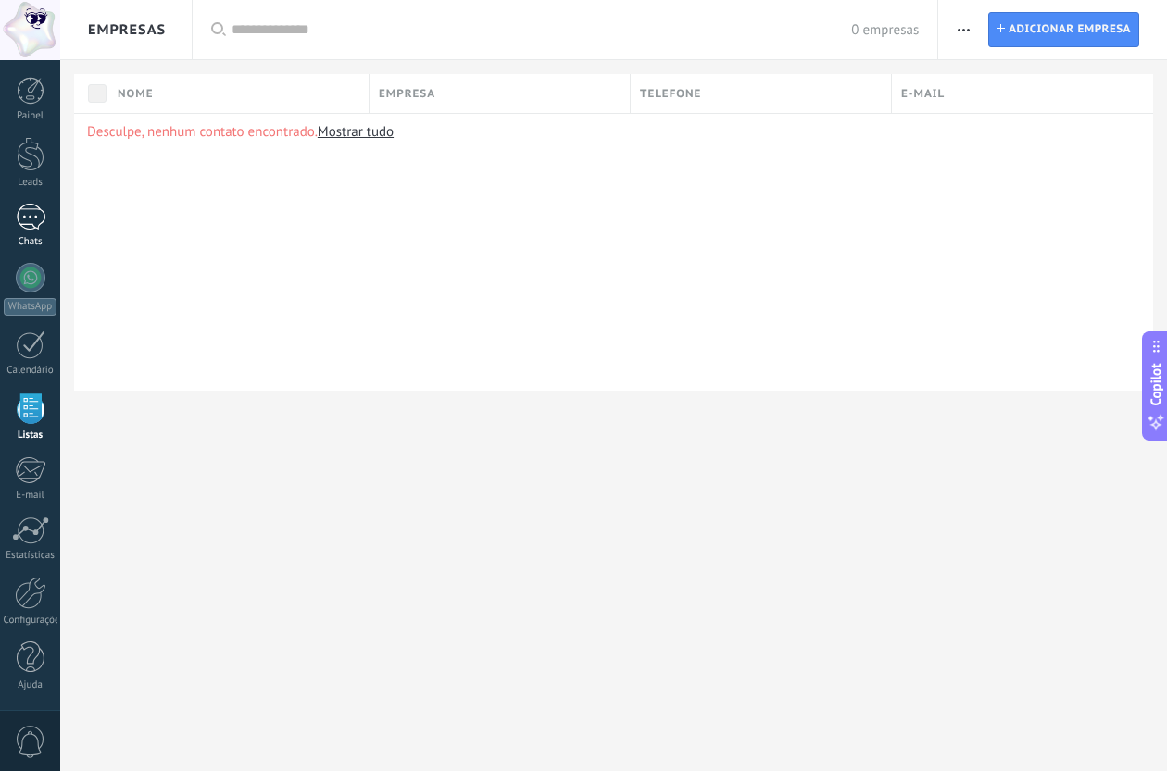
click at [34, 223] on div at bounding box center [31, 217] width 30 height 27
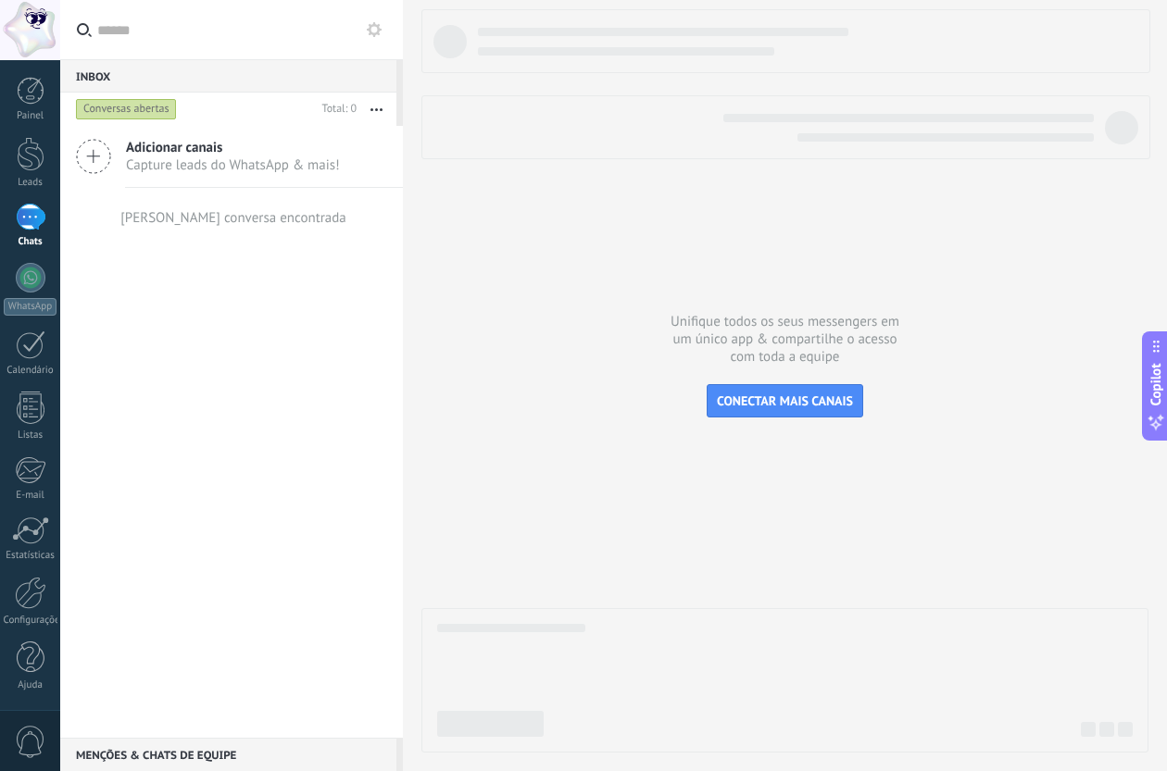
click at [172, 151] on span "Adicionar canais" at bounding box center [233, 148] width 214 height 18
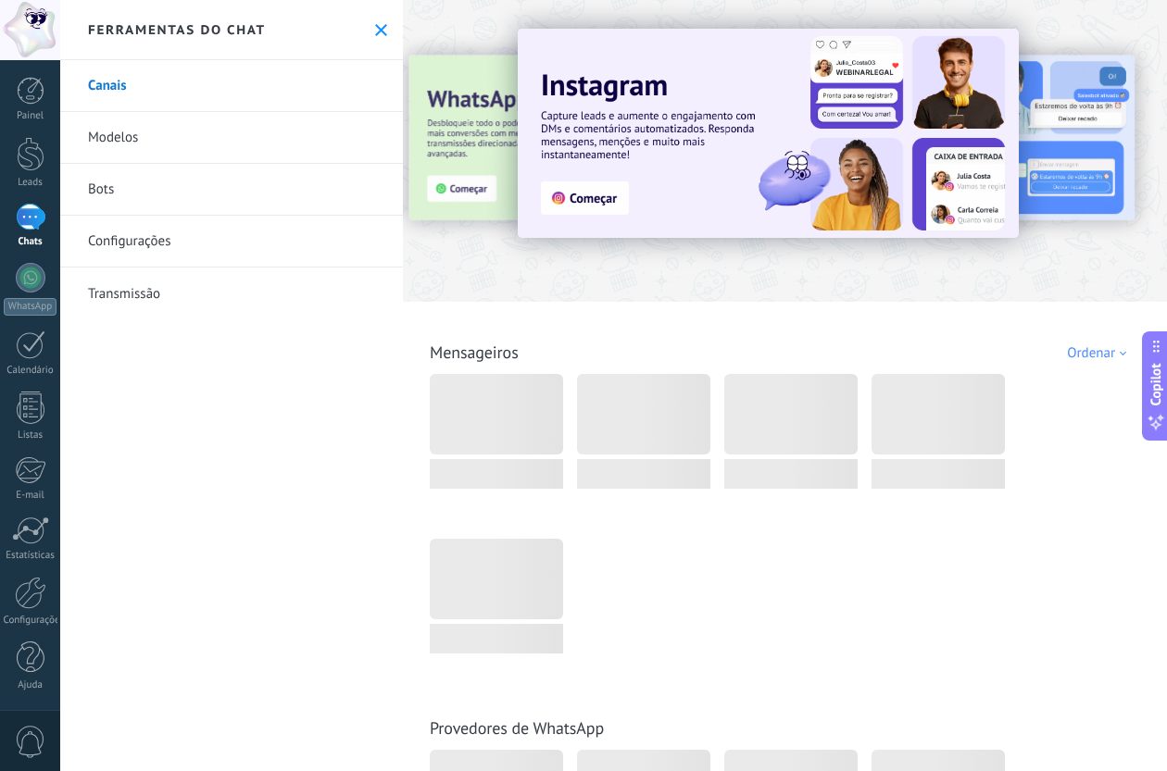
click at [380, 35] on button at bounding box center [381, 30] width 16 height 16
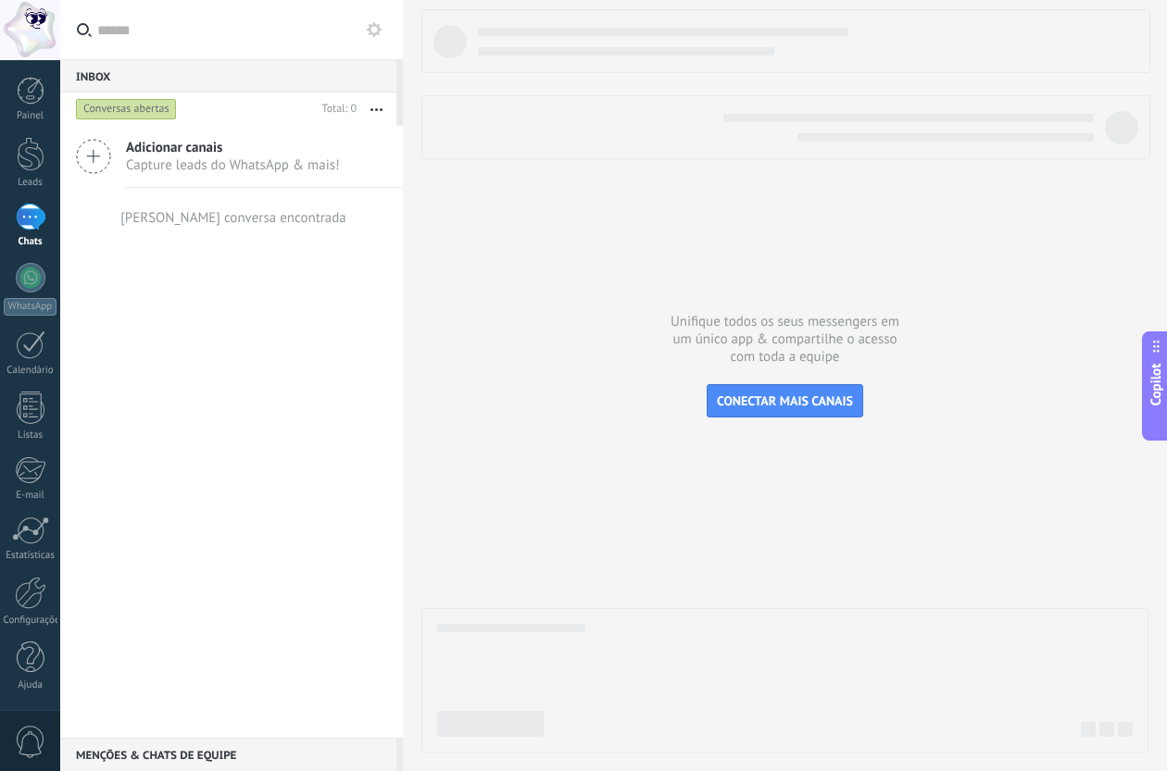
click at [138, 287] on div "Adicionar canais Capture leads do WhatsApp & mais! Nenhuma conversa encontrada" at bounding box center [231, 432] width 343 height 612
click at [46, 232] on link "Chats" at bounding box center [30, 226] width 60 height 44
click at [33, 270] on div at bounding box center [31, 278] width 30 height 30
